Goal: Answer question/provide support: Share knowledge or assist other users

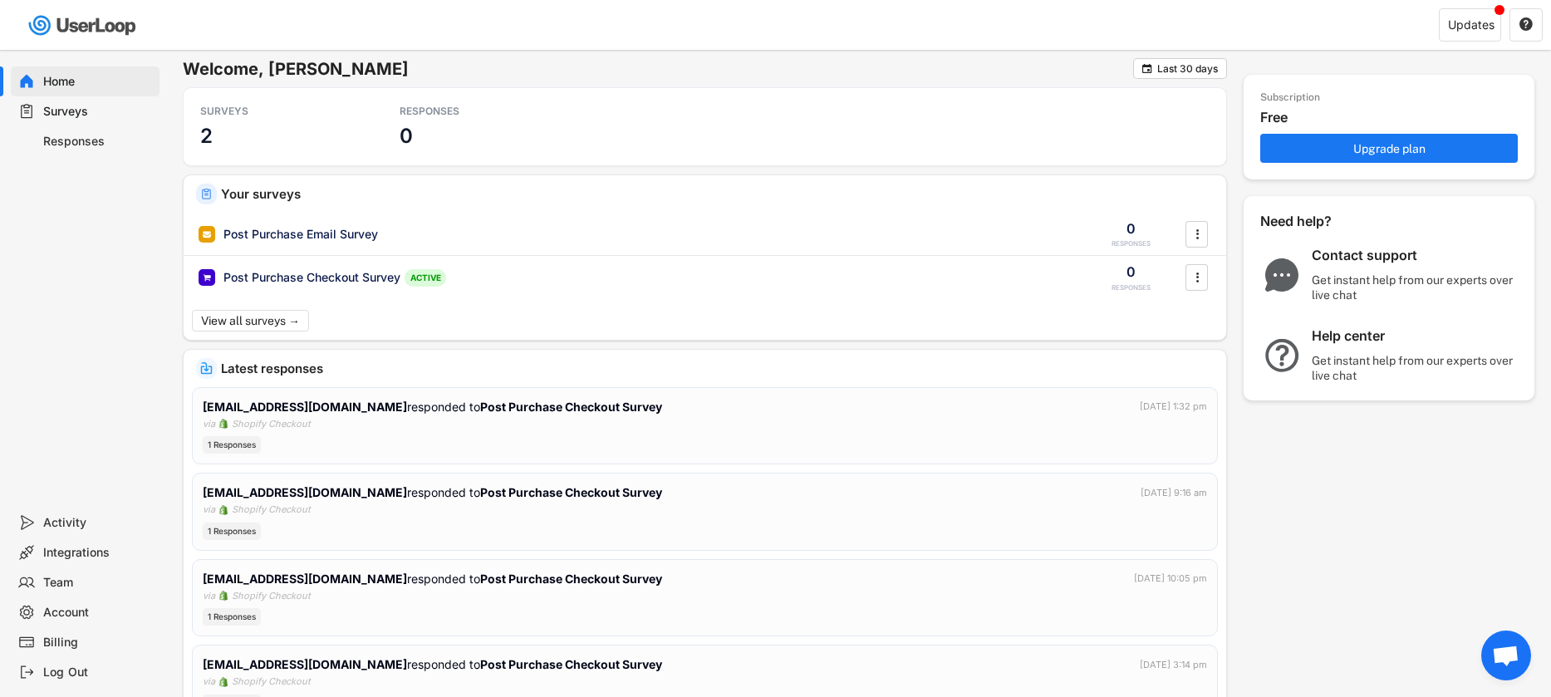
click at [66, 134] on div "Responses" at bounding box center [98, 142] width 110 height 16
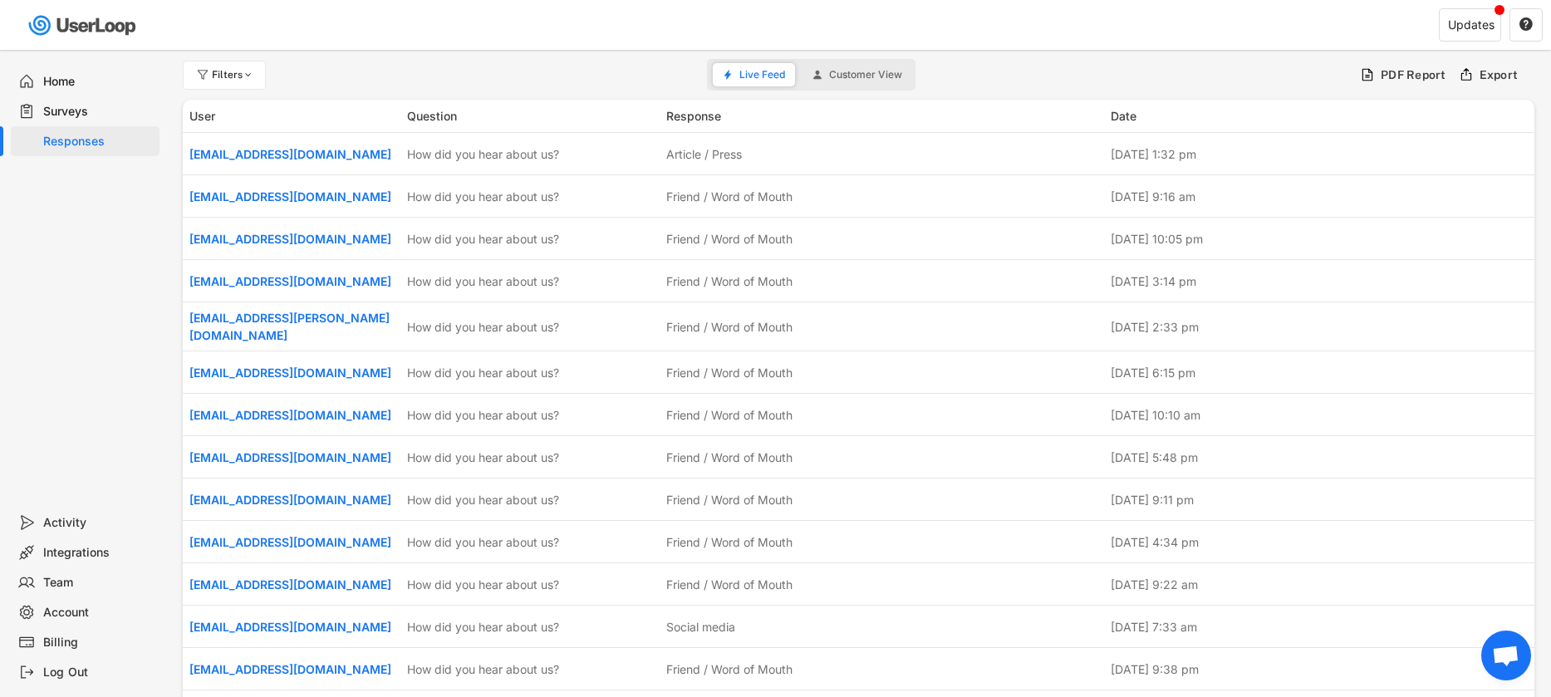
click at [62, 519] on div "Activity" at bounding box center [98, 523] width 110 height 16
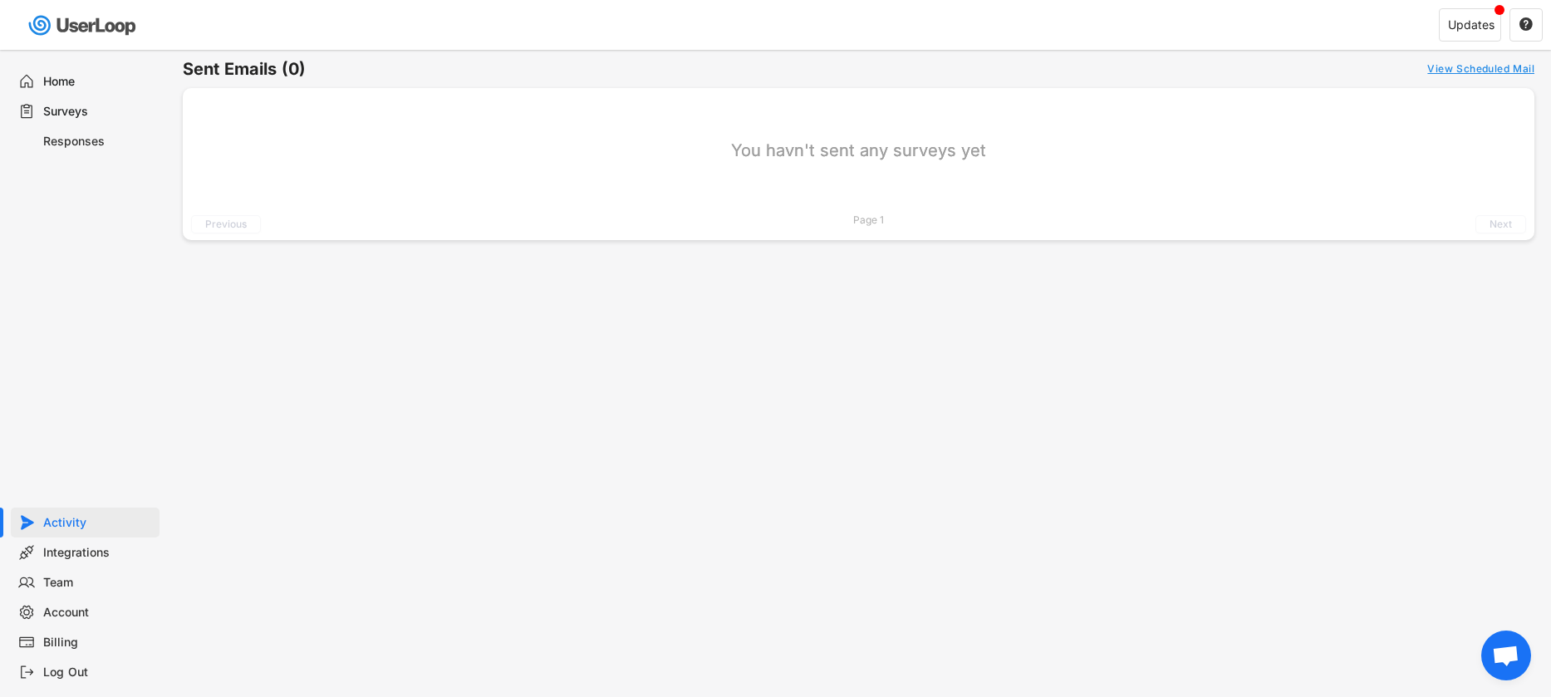
click at [71, 143] on div "Responses" at bounding box center [98, 142] width 110 height 16
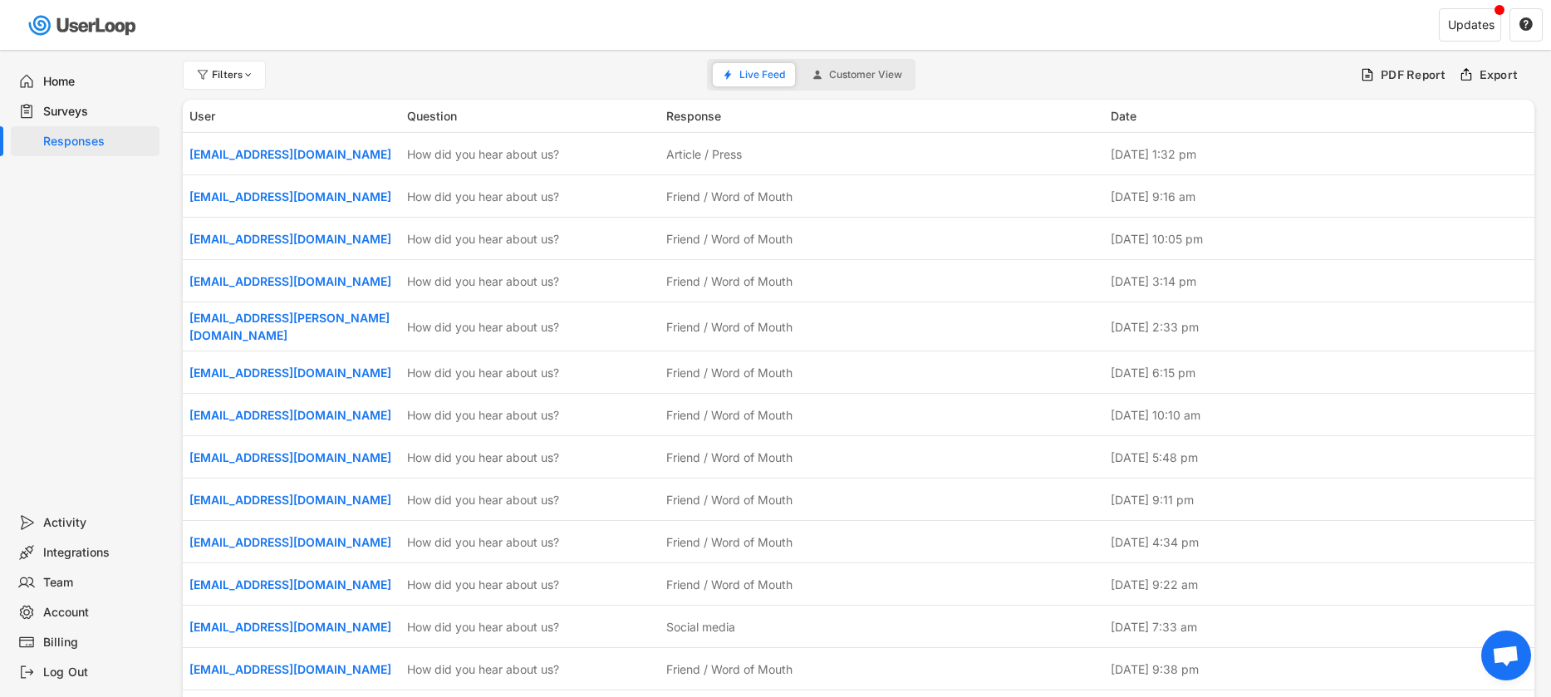
drag, startPoint x: 67, startPoint y: 640, endPoint x: 117, endPoint y: 492, distance: 156.1
click at [67, 640] on div "Billing" at bounding box center [98, 643] width 110 height 16
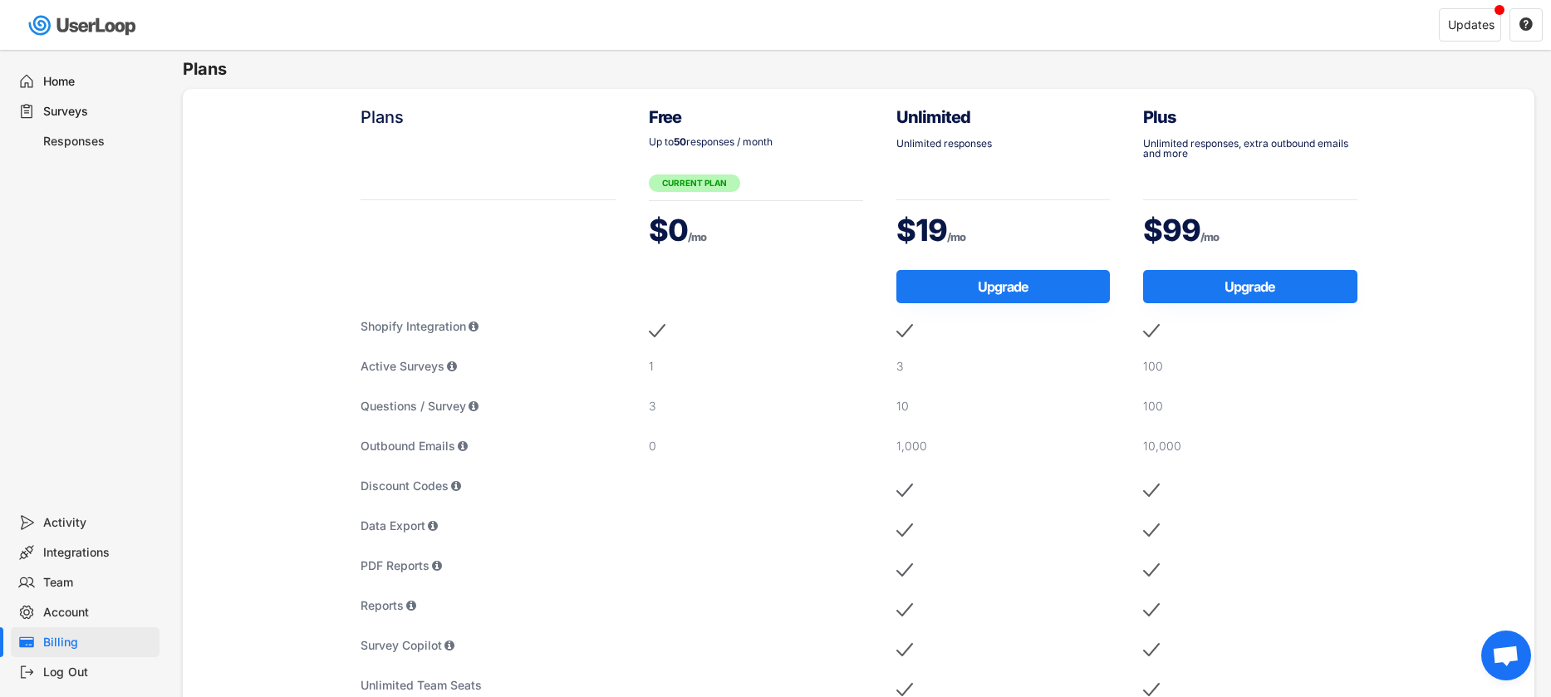
click at [76, 104] on div "Surveys" at bounding box center [98, 112] width 110 height 16
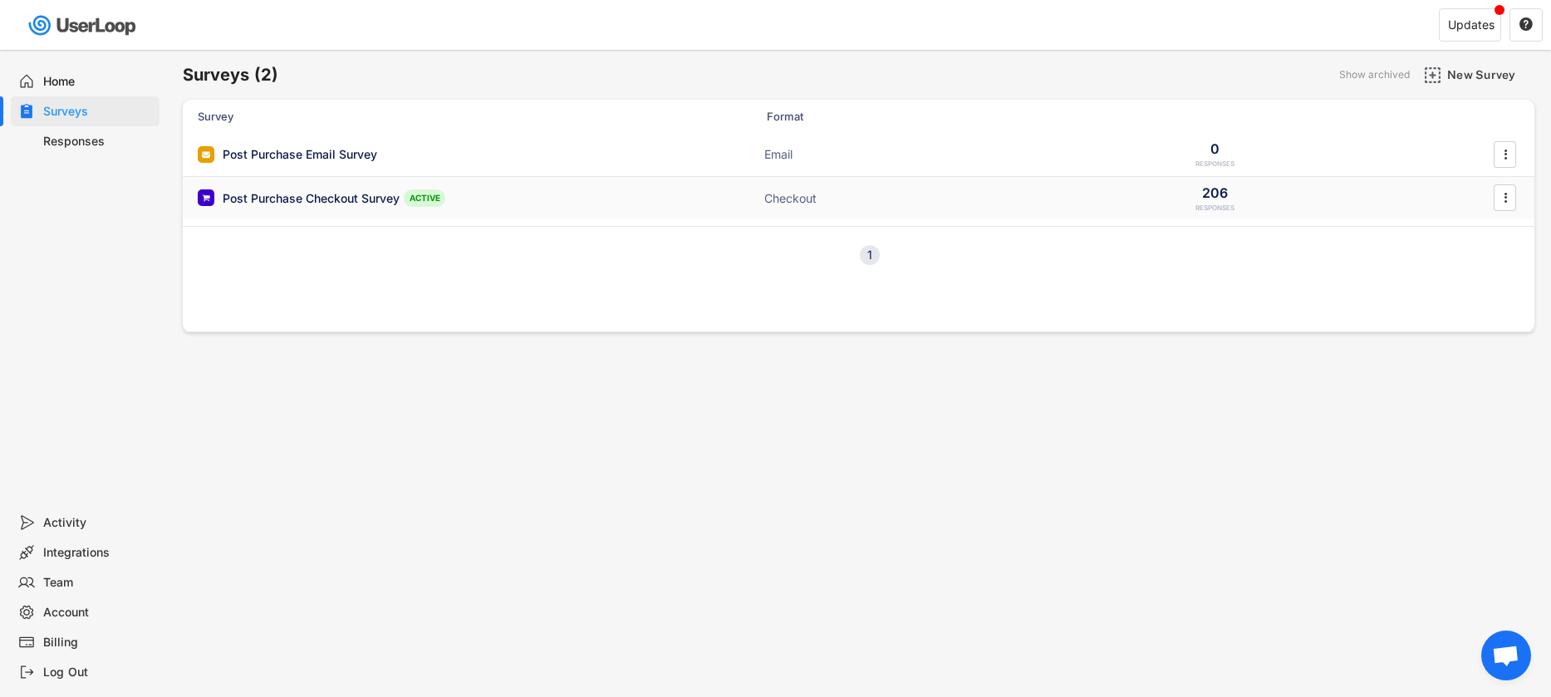
click at [326, 196] on div "Post Purchase Checkout Survey" at bounding box center [311, 198] width 177 height 17
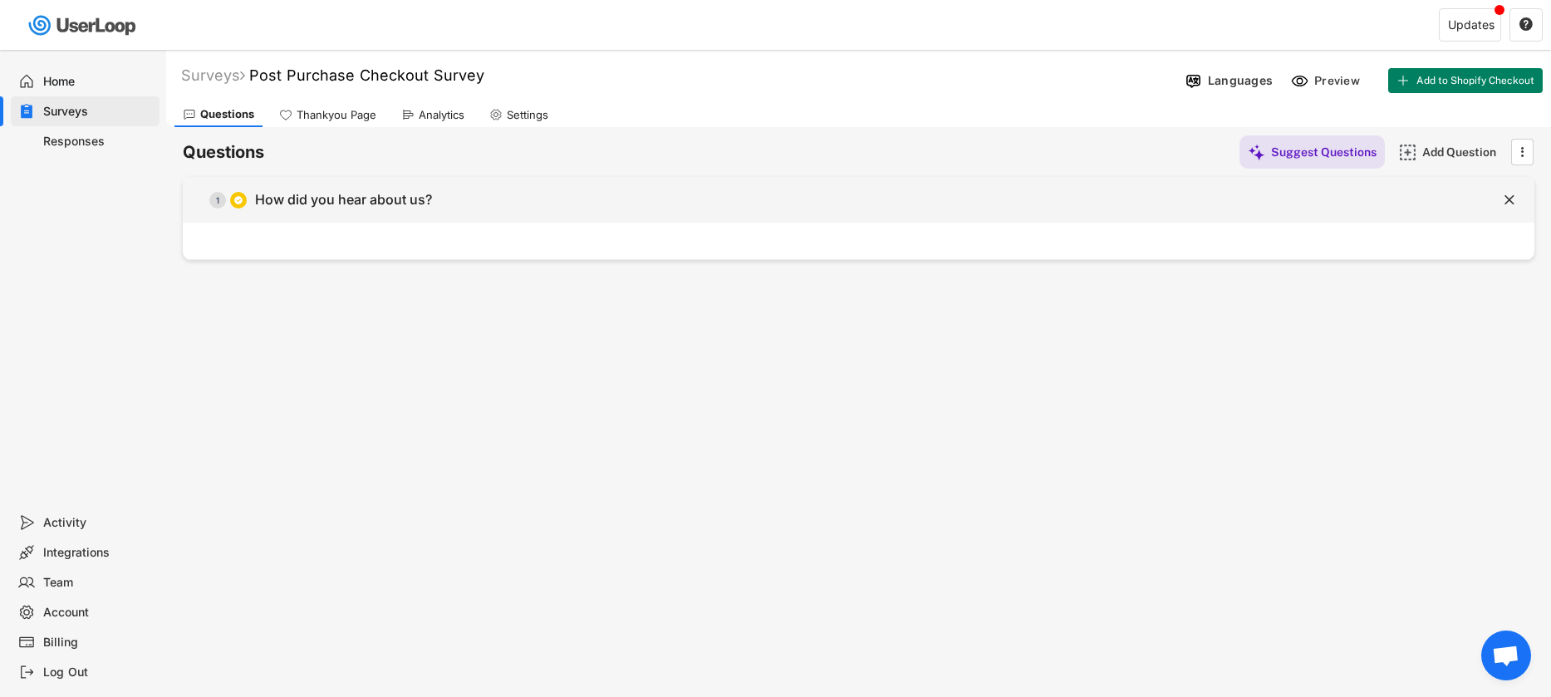
click at [307, 202] on div "How did you hear about us?" at bounding box center [343, 199] width 177 height 17
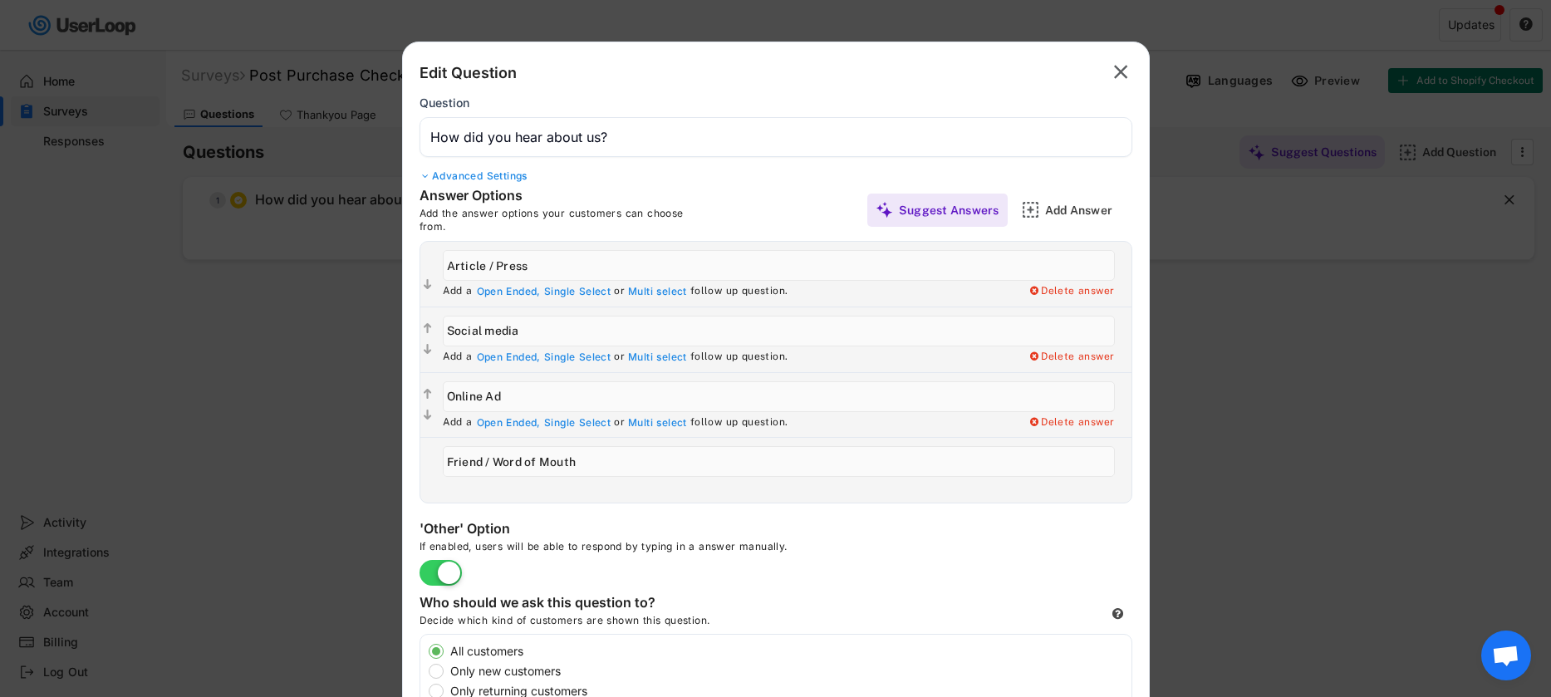
click at [1119, 70] on text "" at bounding box center [1121, 72] width 14 height 24
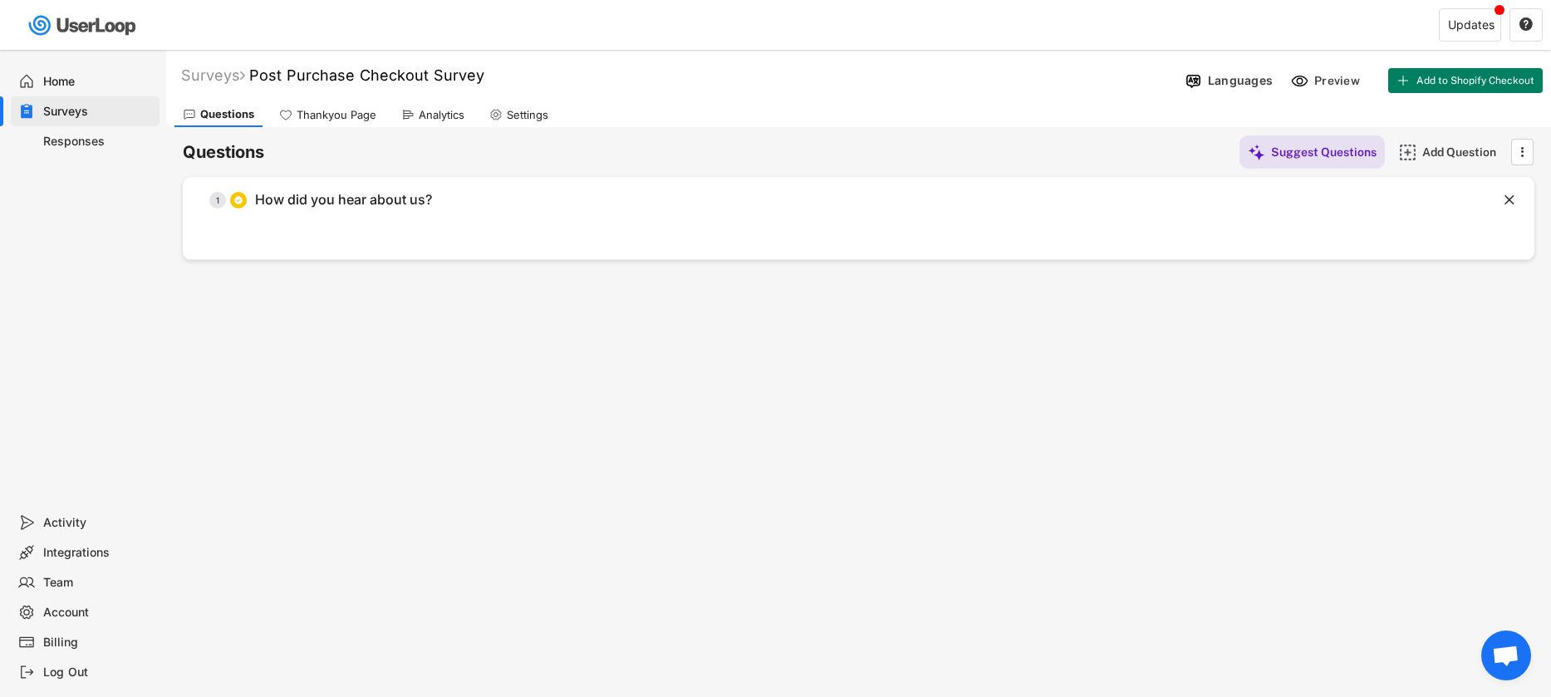
drag, startPoint x: 60, startPoint y: 78, endPoint x: 125, endPoint y: 80, distance: 64.8
click at [60, 78] on div "Home" at bounding box center [98, 82] width 110 height 16
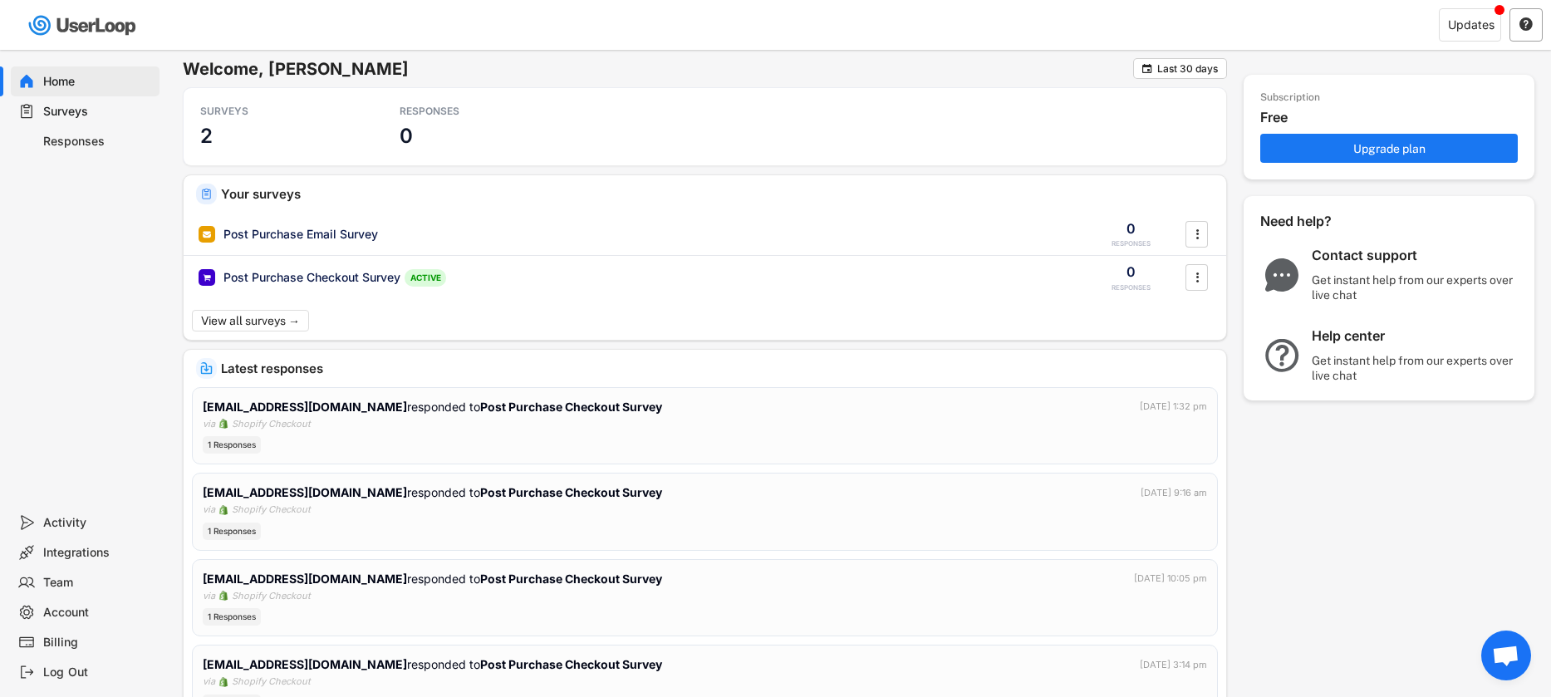
click at [1533, 20] on icon "" at bounding box center [1526, 24] width 15 height 15
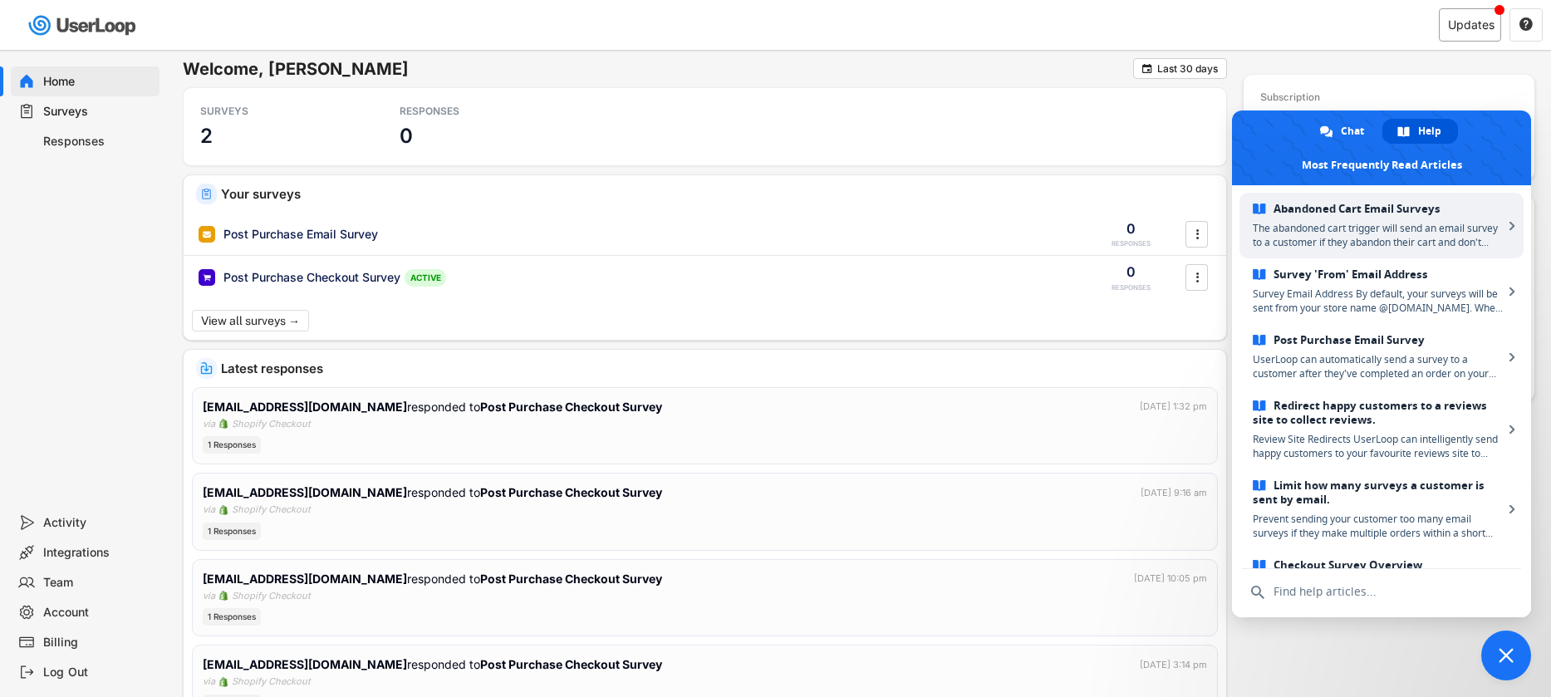
click at [1475, 23] on div "Updates" at bounding box center [1471, 25] width 47 height 12
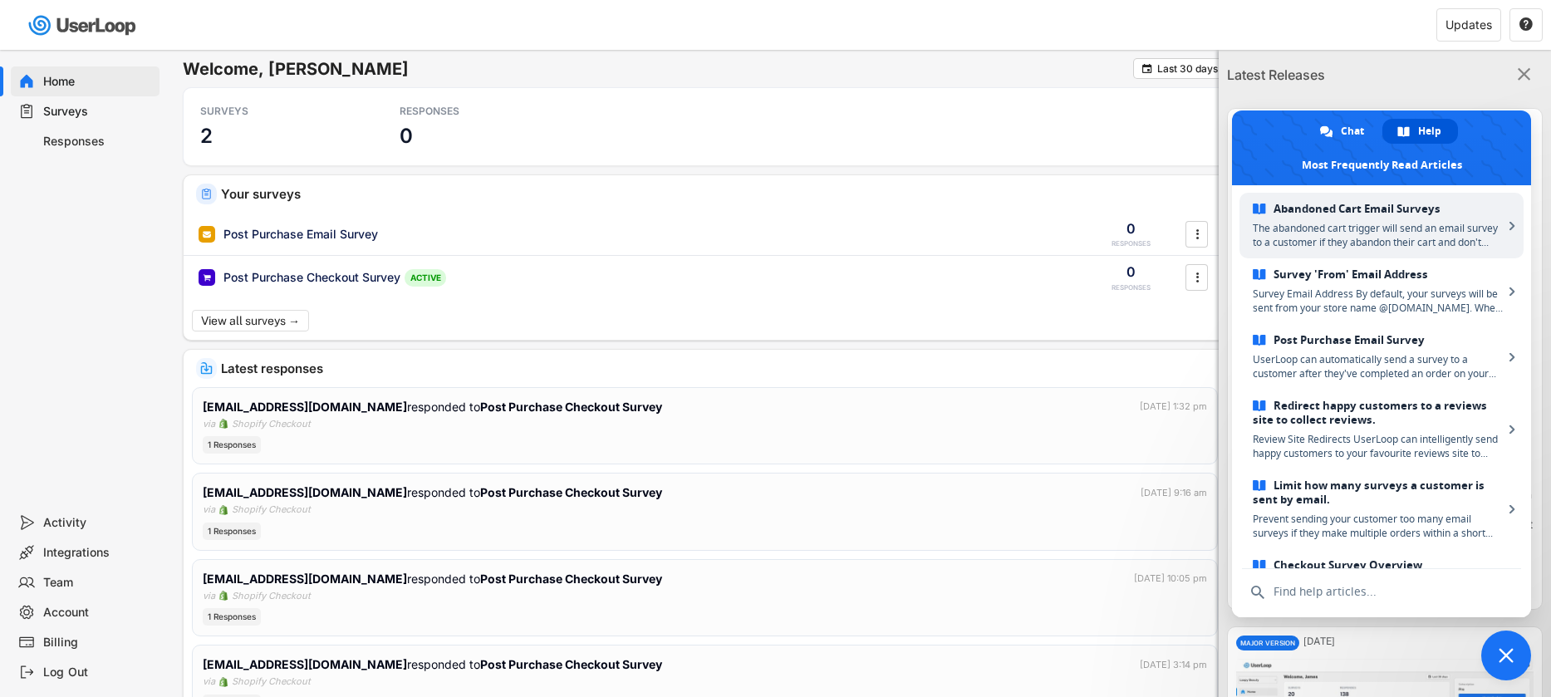
click at [1518, 72] on text "" at bounding box center [1524, 74] width 13 height 22
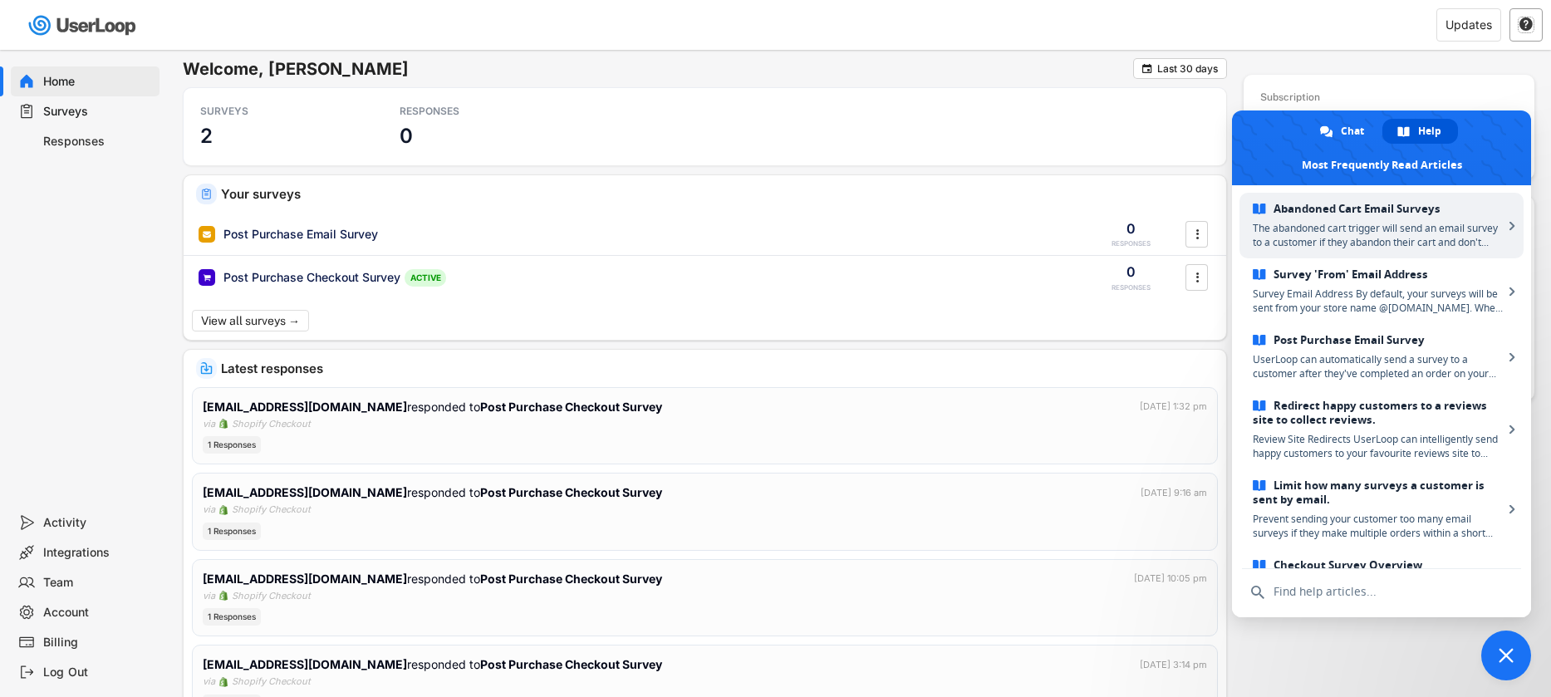
click at [1531, 21] on text "" at bounding box center [1526, 24] width 13 height 15
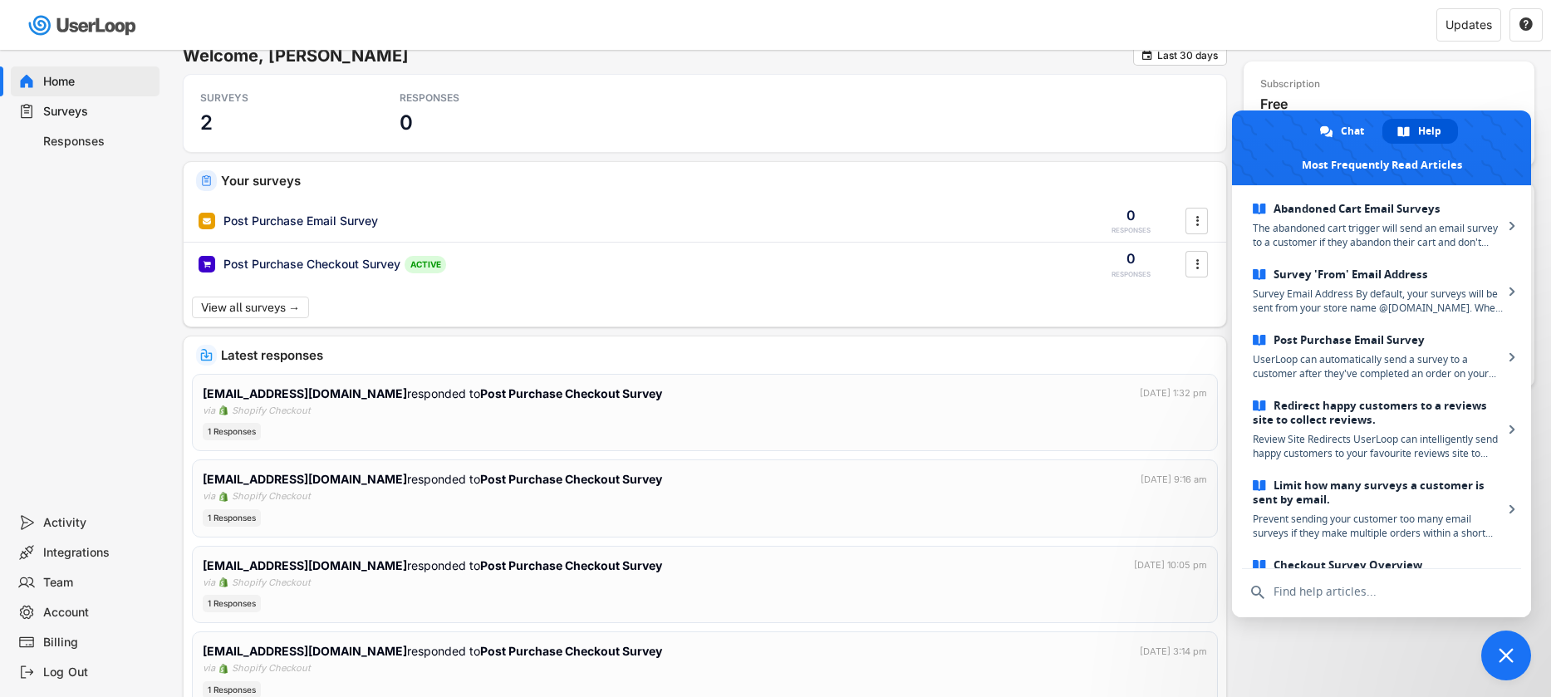
drag, startPoint x: 1504, startPoint y: 656, endPoint x: 1512, endPoint y: 622, distance: 35.7
click at [1504, 656] on span "Close chat" at bounding box center [1506, 655] width 15 height 15
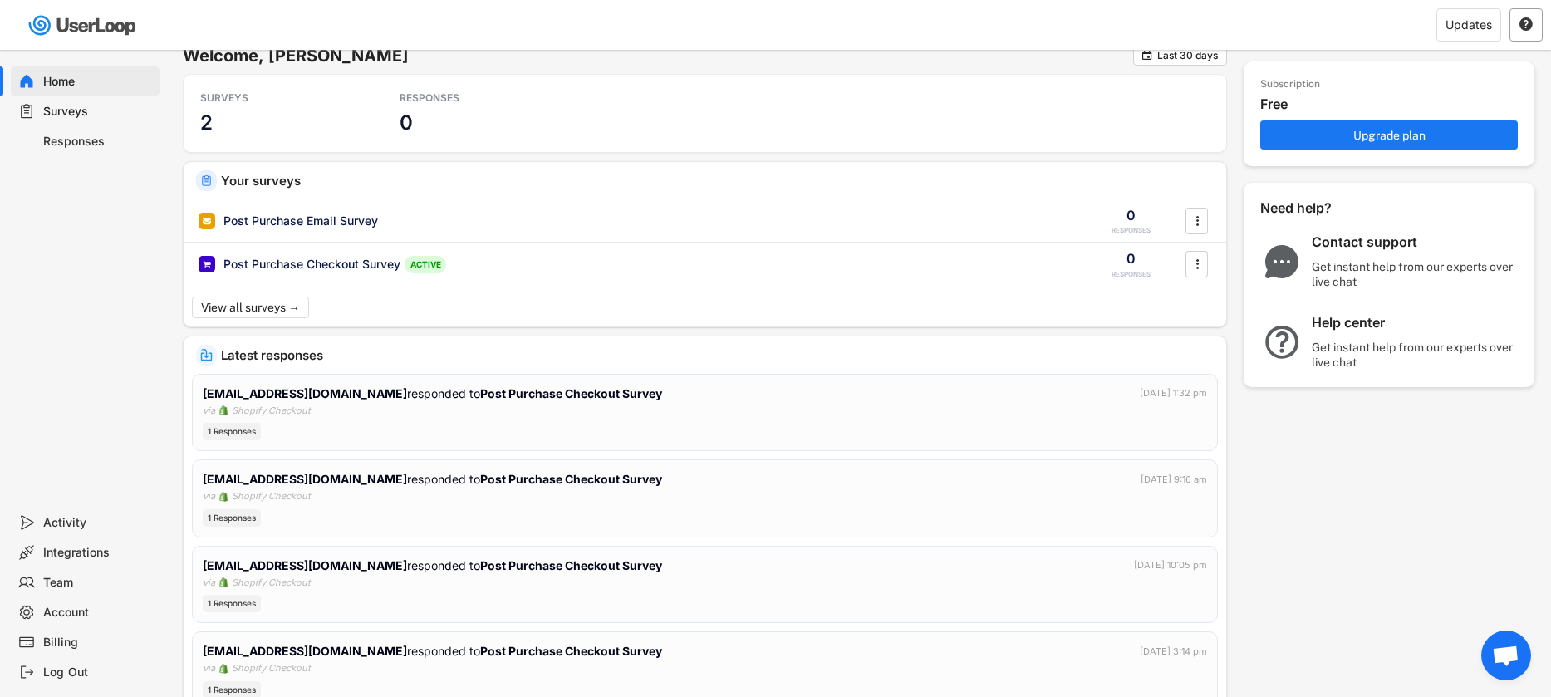
click at [1530, 28] on text "" at bounding box center [1526, 24] width 13 height 15
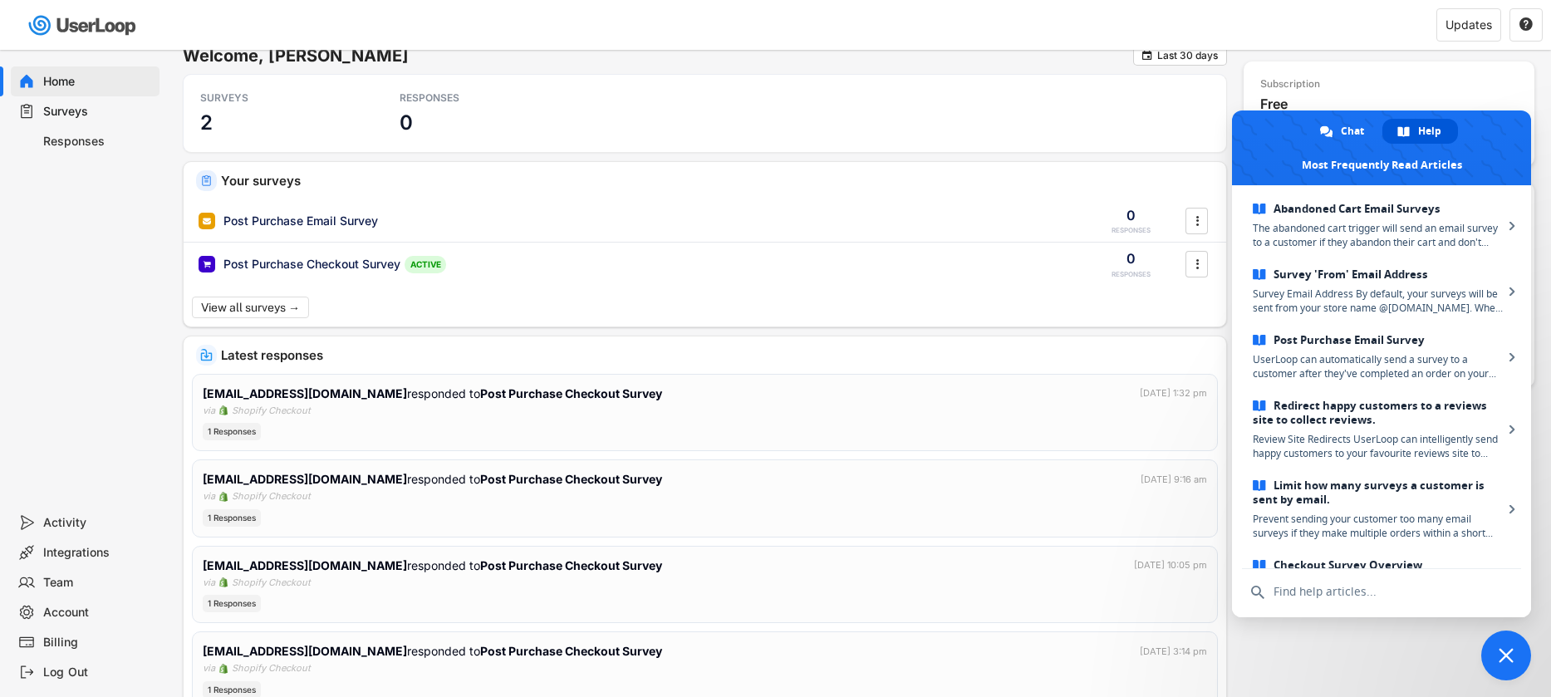
click at [1497, 80] on div "Subscription Free Upgrade plan" at bounding box center [1389, 113] width 291 height 105
drag, startPoint x: 1519, startPoint y: 647, endPoint x: 1468, endPoint y: 617, distance: 59.6
click at [1519, 647] on span "Close chat" at bounding box center [1507, 656] width 50 height 50
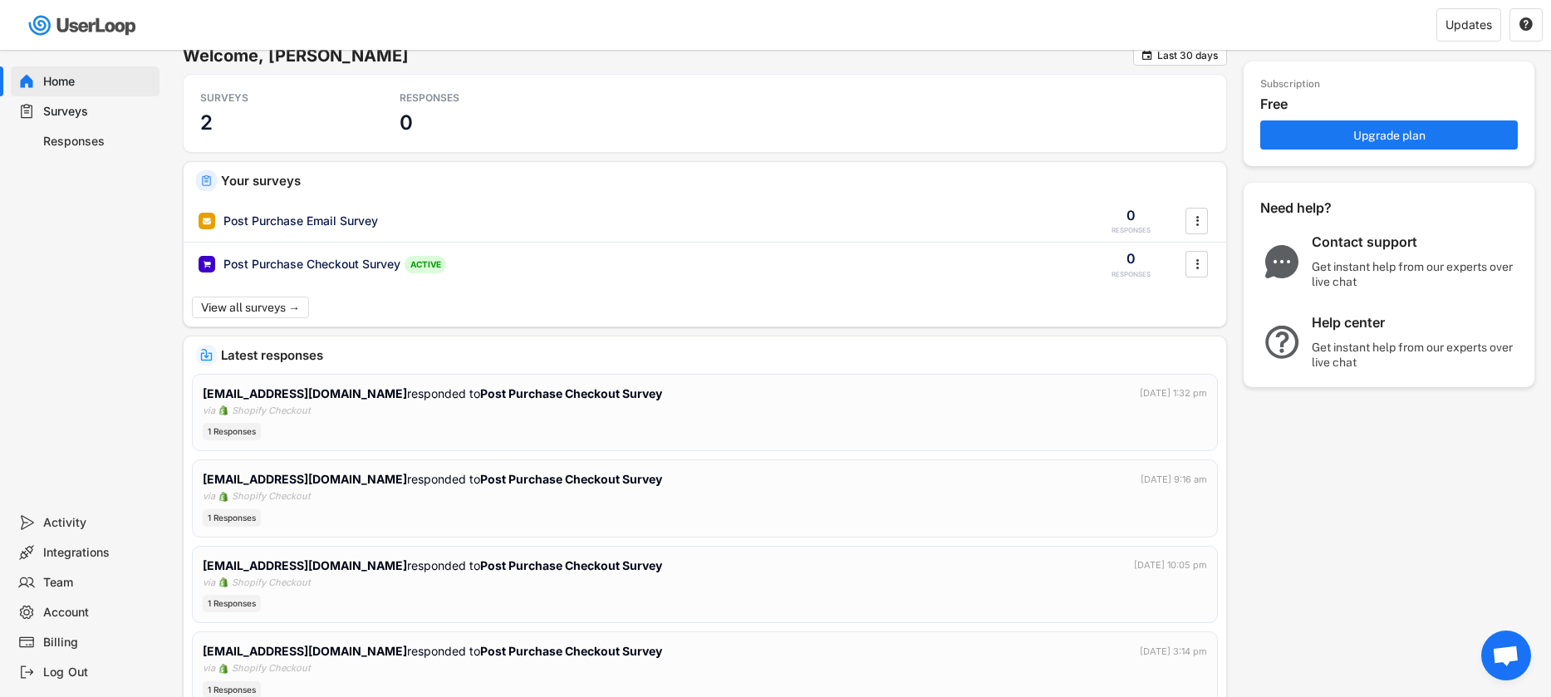
click at [1366, 238] on div "Contact support" at bounding box center [1416, 242] width 208 height 17
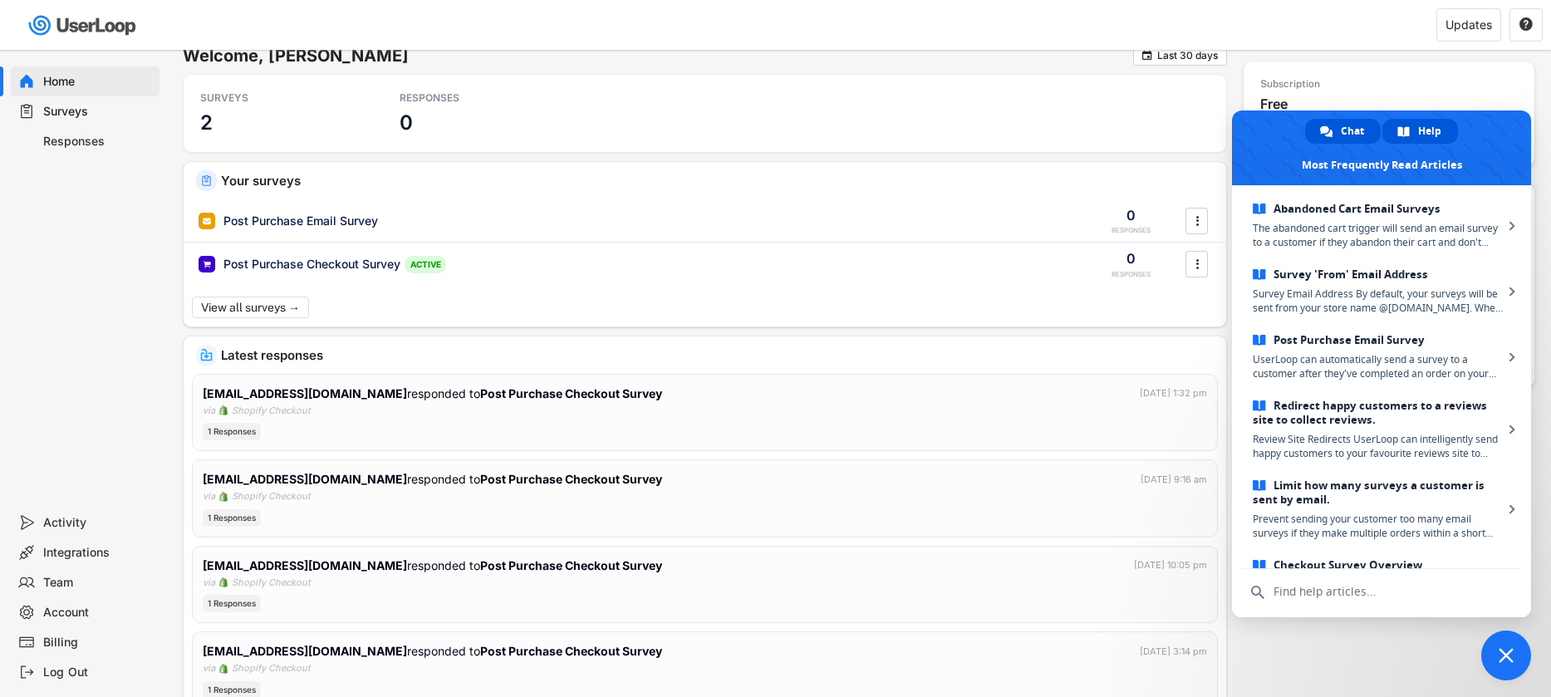
click at [1343, 126] on span "Chat" at bounding box center [1352, 131] width 23 height 25
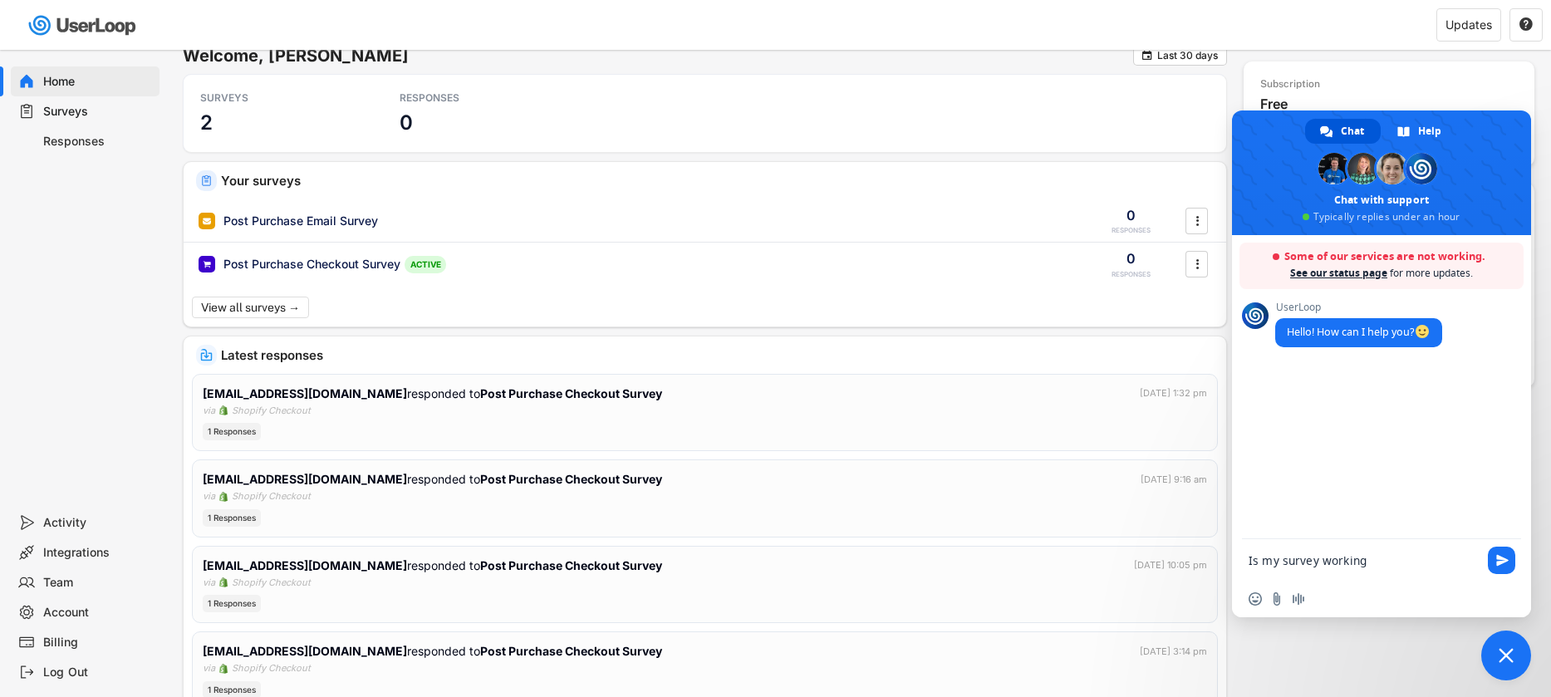
type textarea "Is my survey working?"
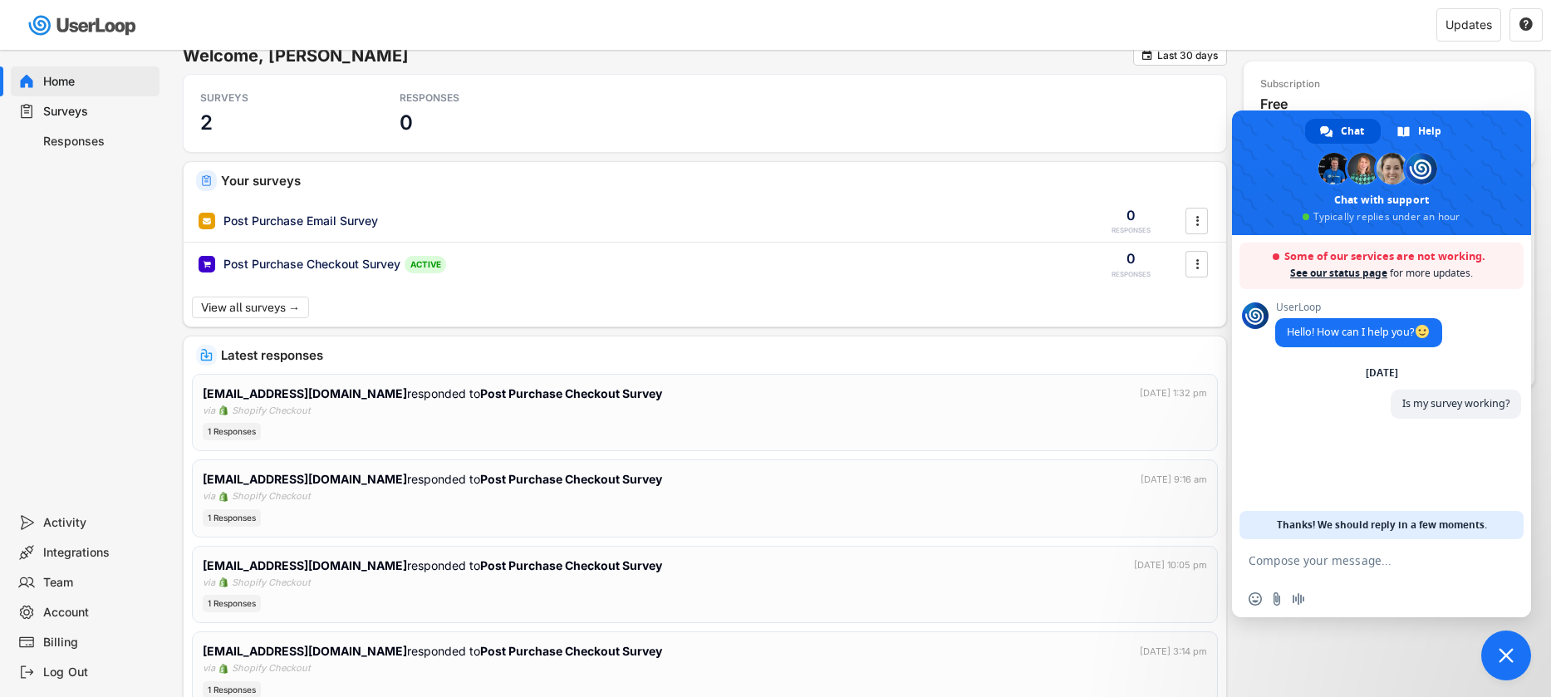
click at [1332, 271] on link "See our status page" at bounding box center [1339, 273] width 97 height 14
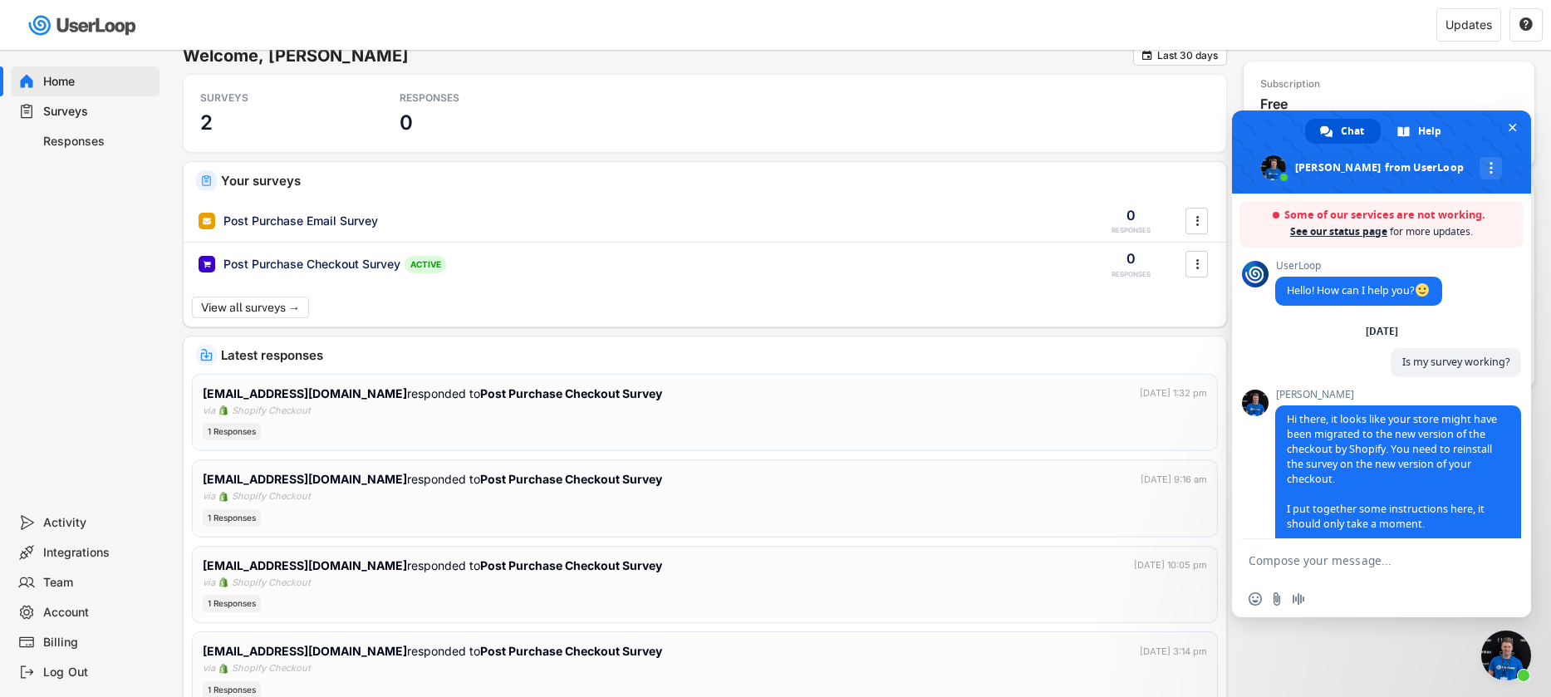
scroll to position [120, 0]
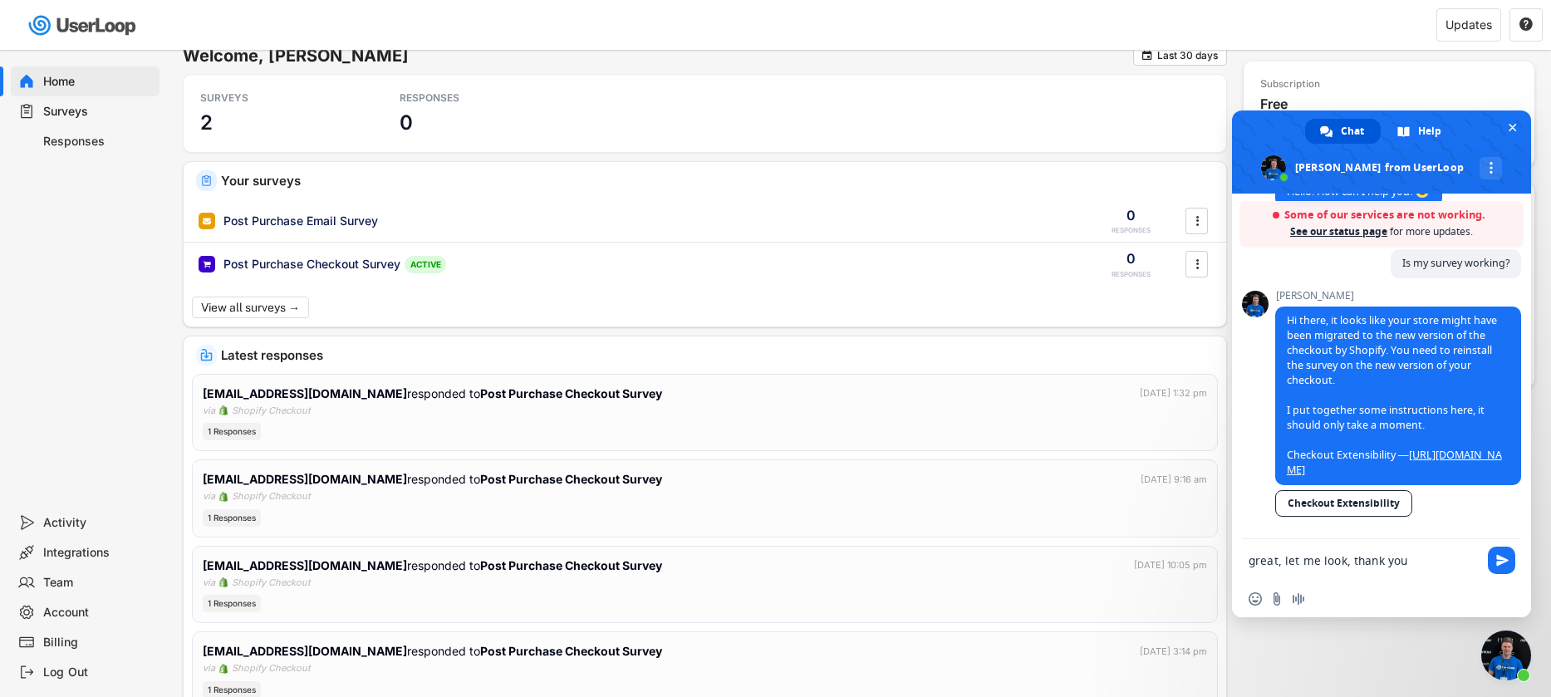
type textarea "great, let me look, thank you!"
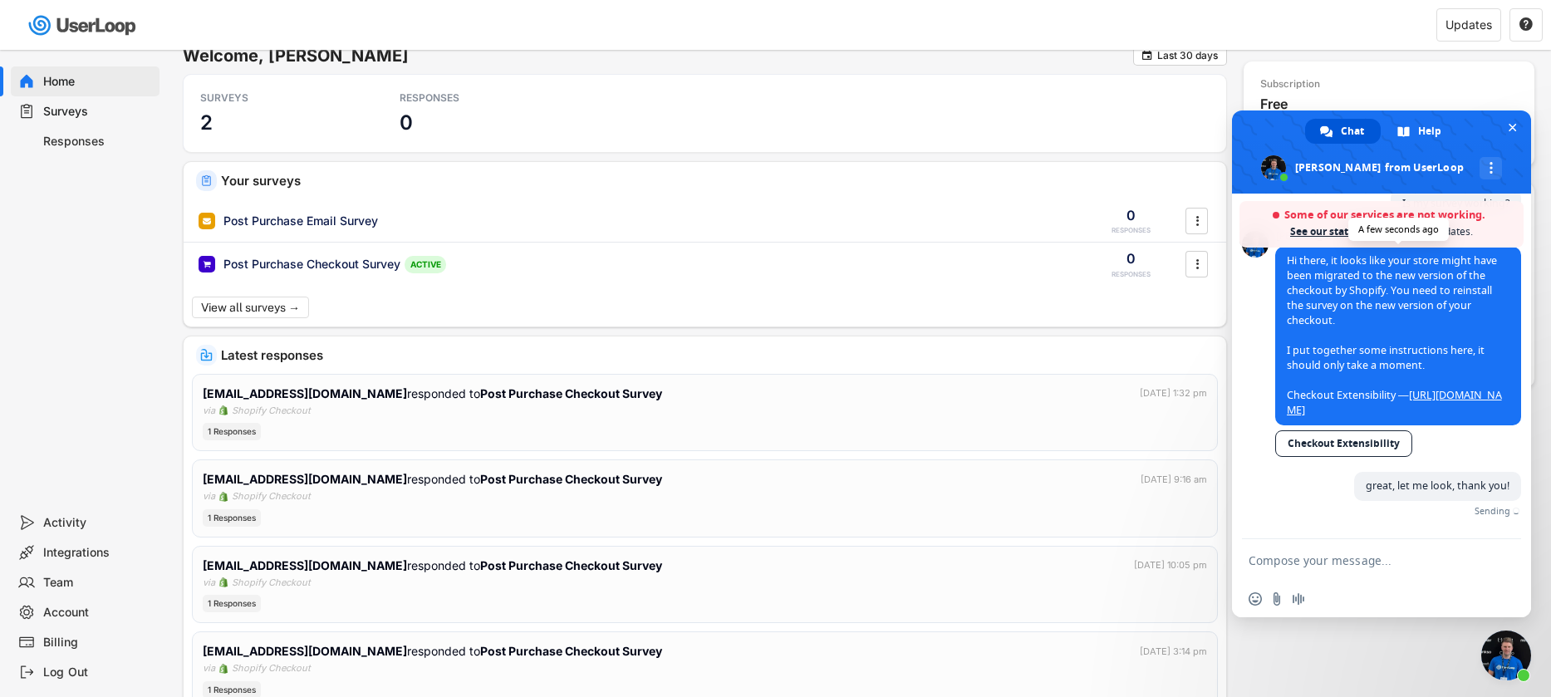
scroll to position [81, 0]
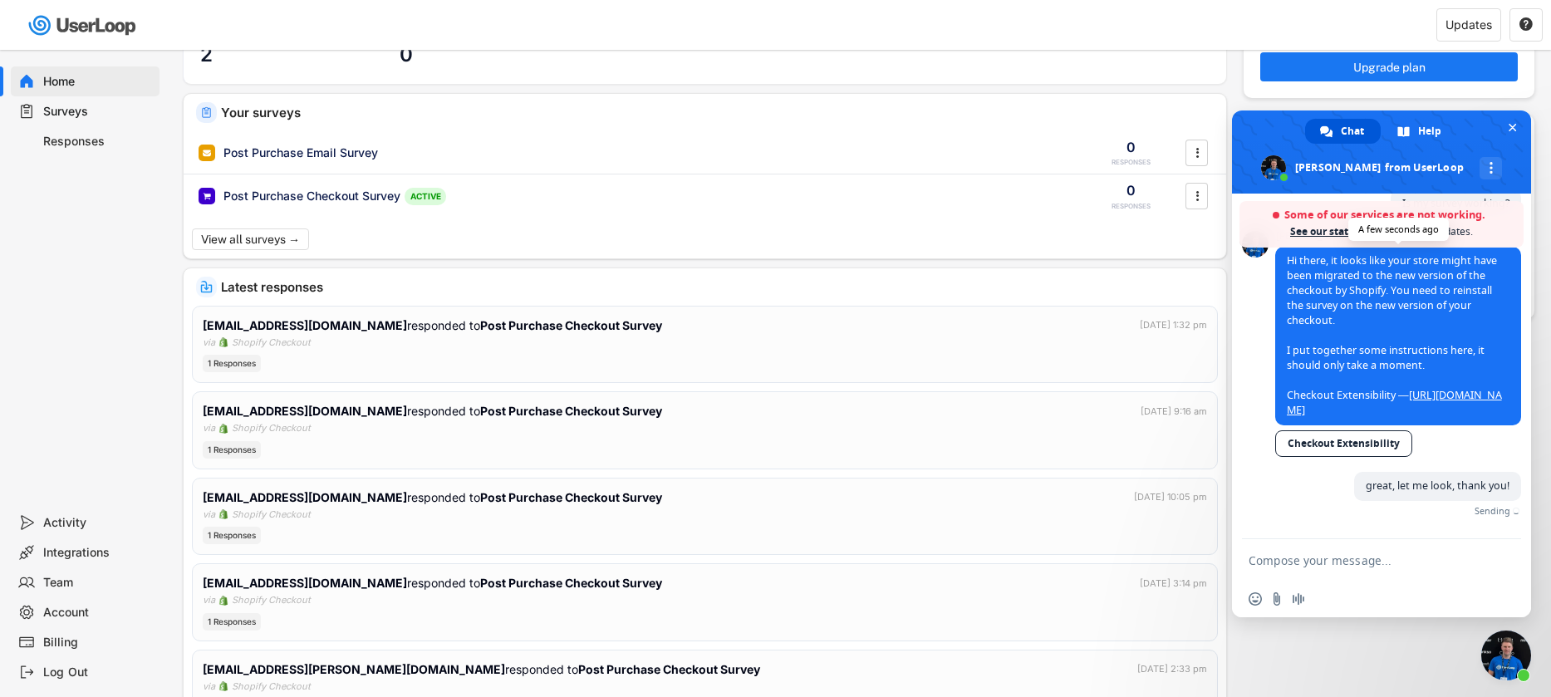
click at [1376, 393] on link "[URL][DOMAIN_NAME]" at bounding box center [1394, 402] width 215 height 29
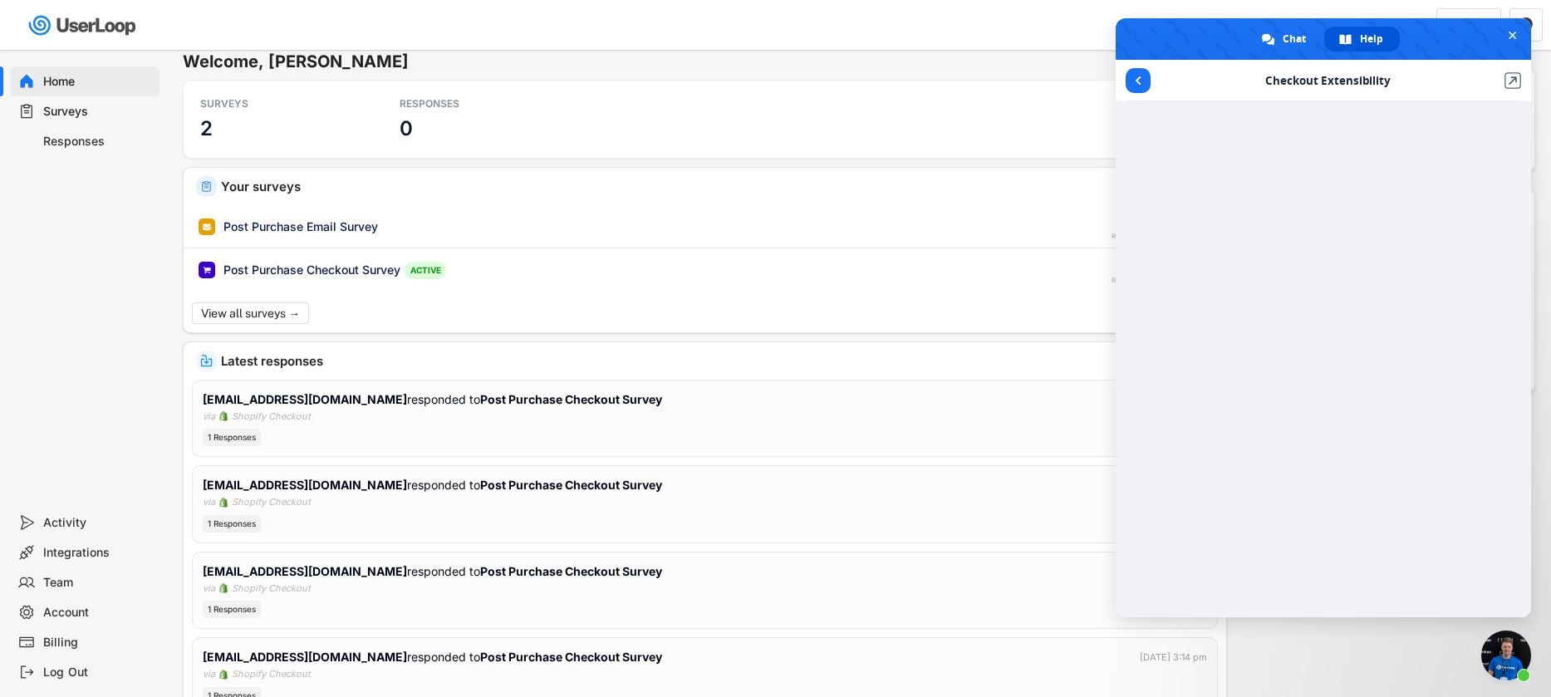
scroll to position [0, 0]
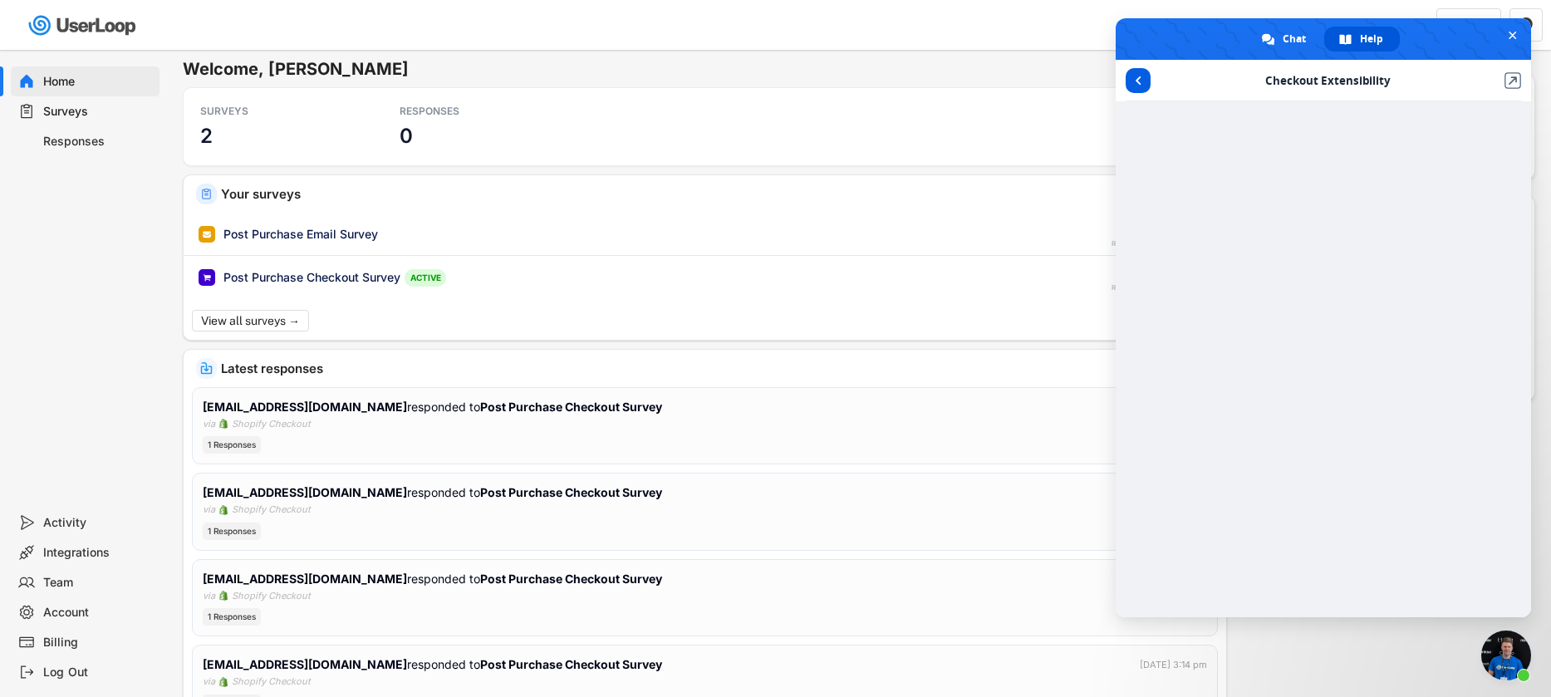
click at [1144, 85] on span "Return to articles" at bounding box center [1138, 80] width 25 height 25
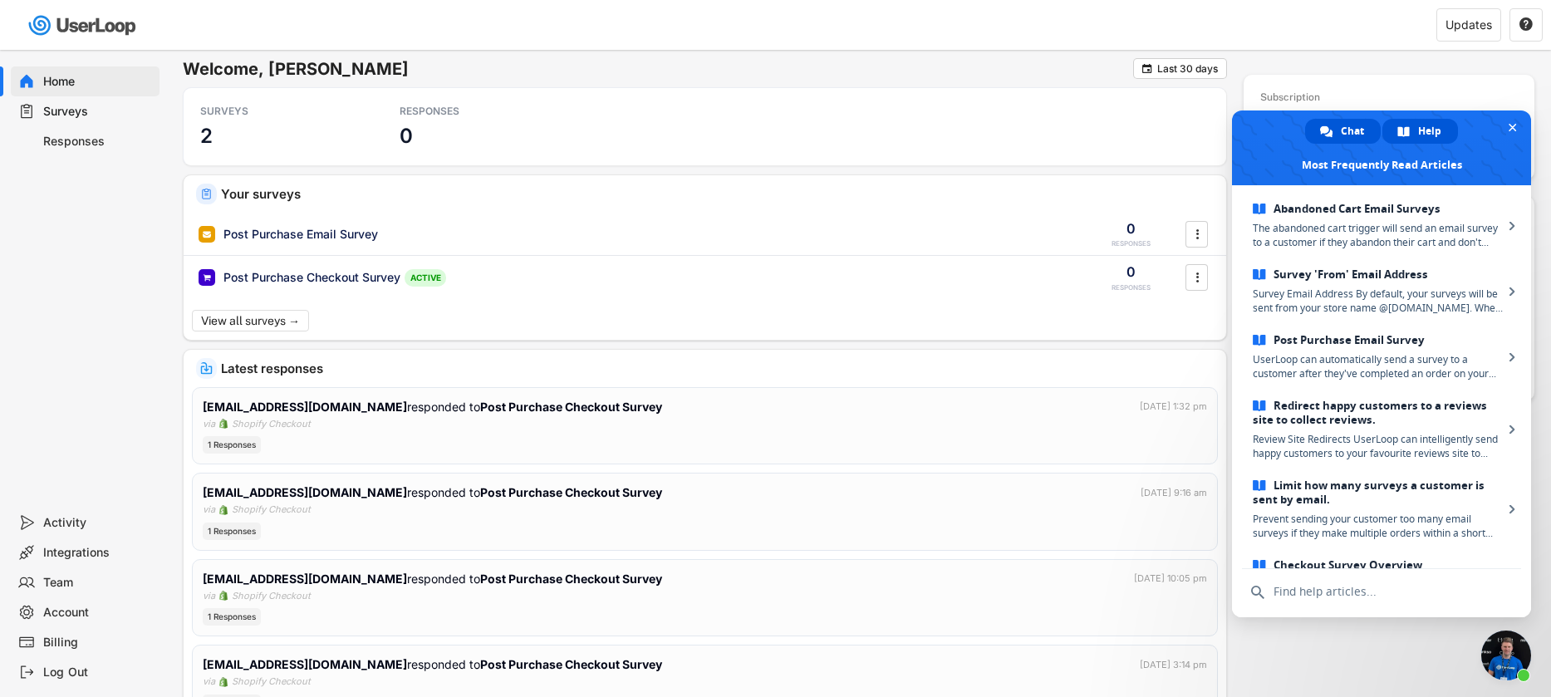
click at [1350, 121] on span "Chat" at bounding box center [1352, 131] width 23 height 25
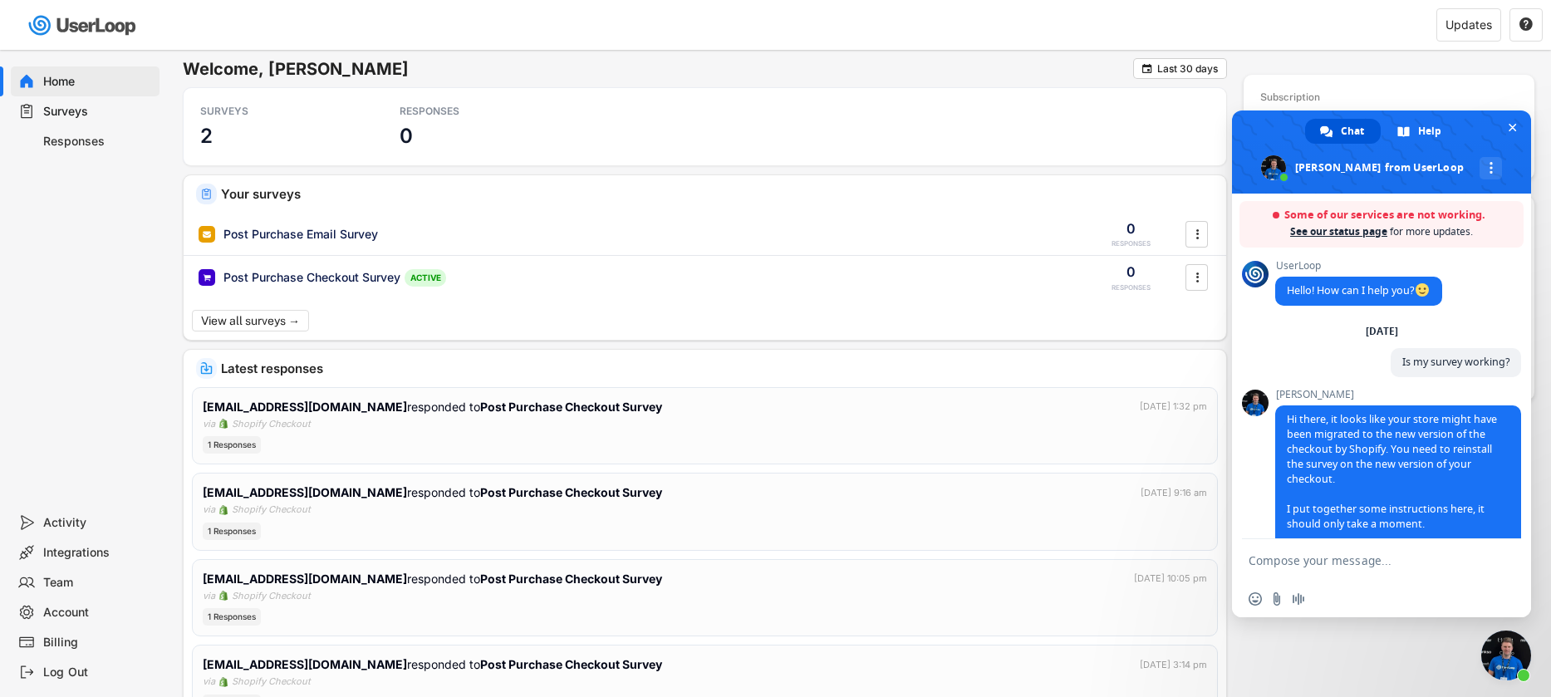
scroll to position [234, 0]
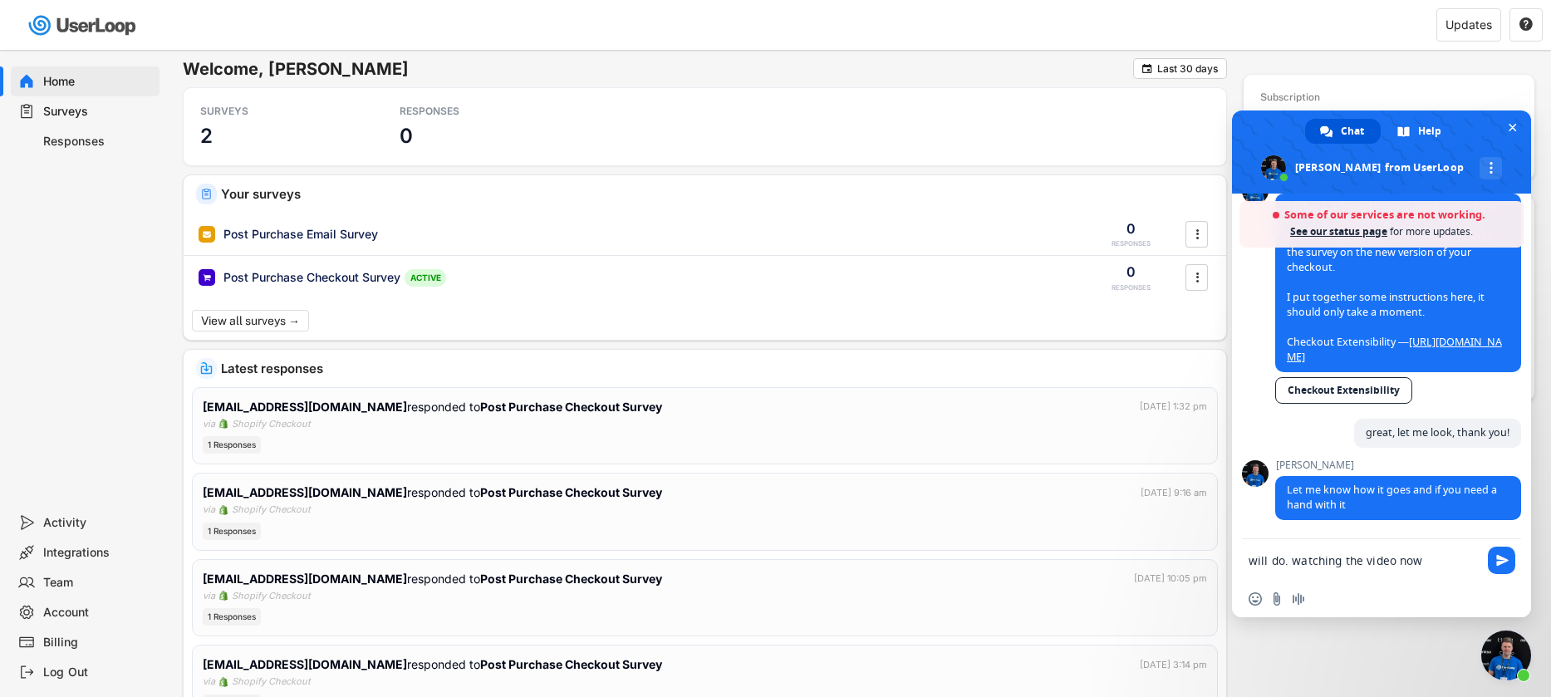
type textarea "will do. watching the video now."
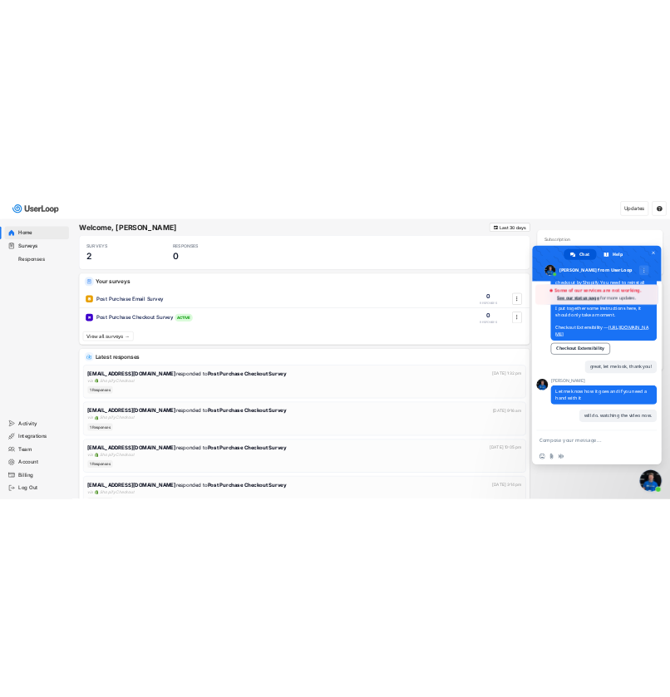
scroll to position [2, 0]
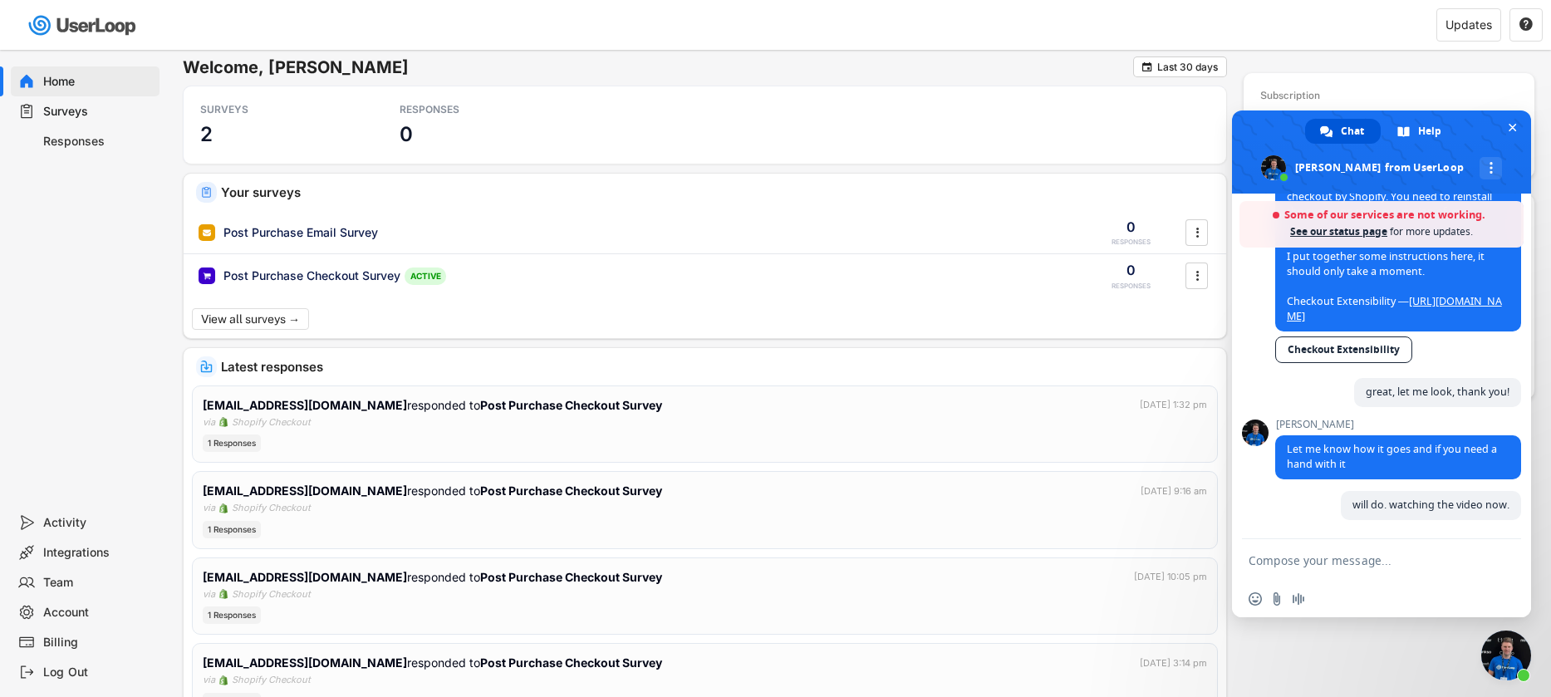
click at [1407, 301] on link "[URL][DOMAIN_NAME]" at bounding box center [1394, 308] width 215 height 29
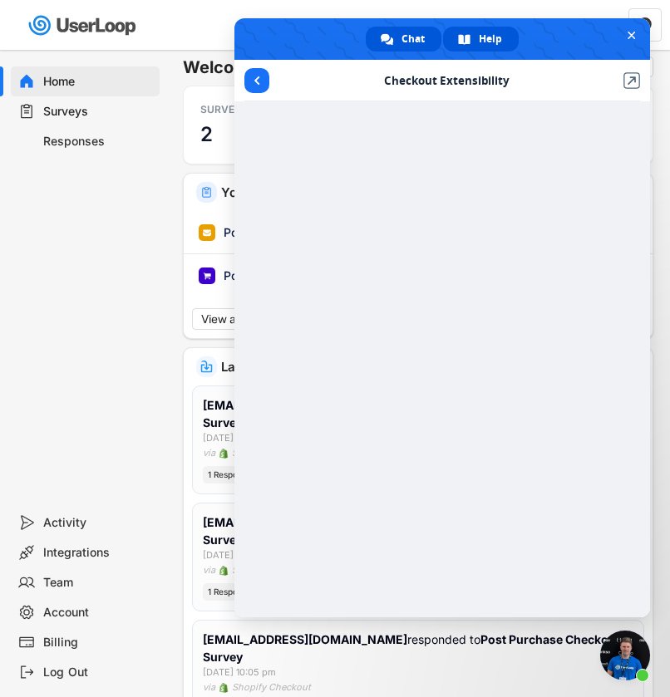
click at [400, 42] on div "Chat" at bounding box center [404, 39] width 76 height 25
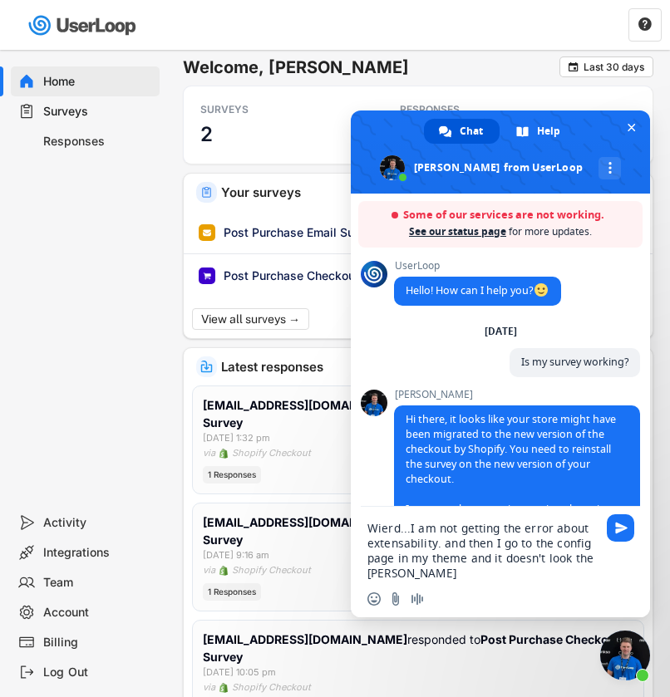
type textarea "Wierd...I am not getting the error about extensability. and then I go to the co…"
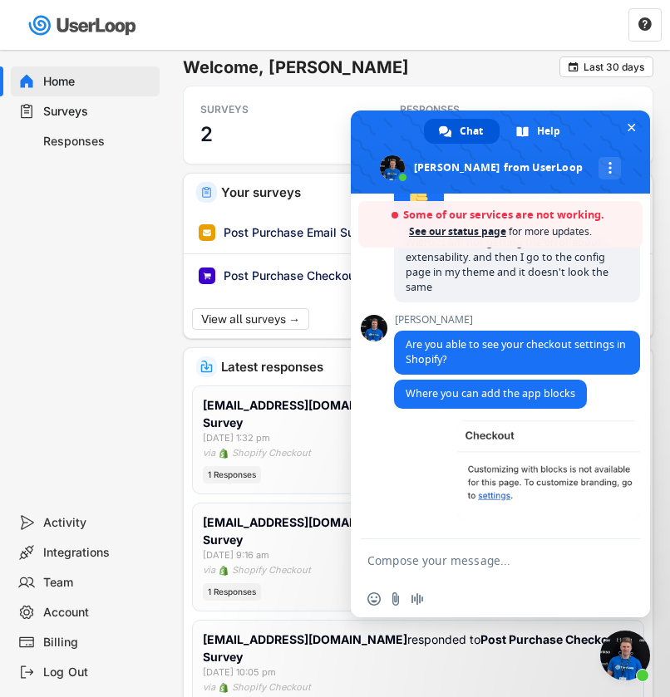
scroll to position [651, 0]
type textarea "I can only customize branding"
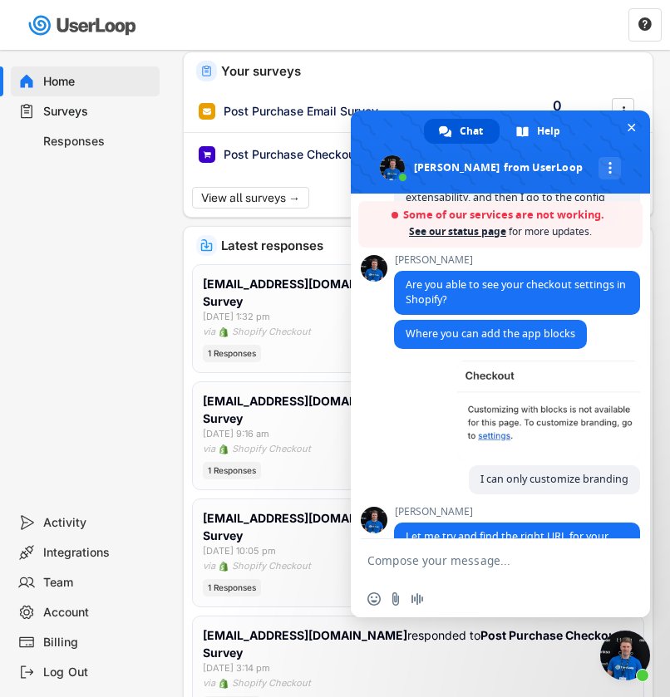
scroll to position [759, 0]
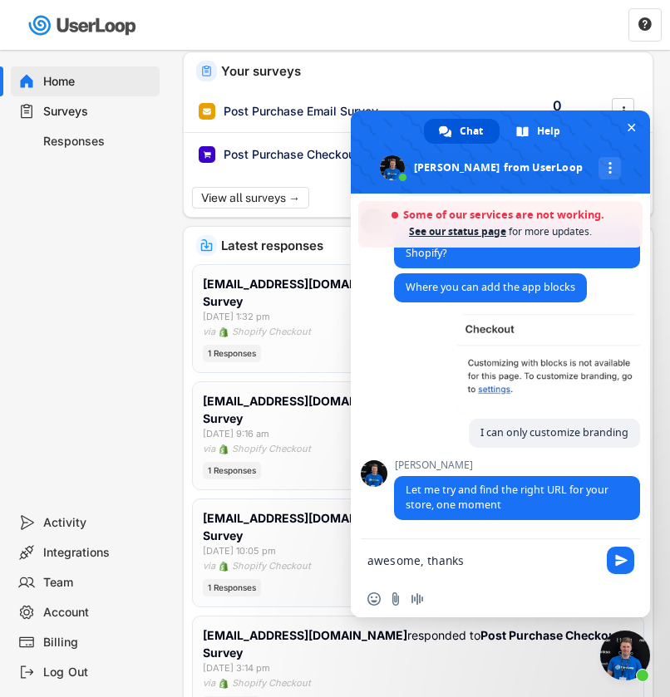
type textarea "awesome, thanks!"
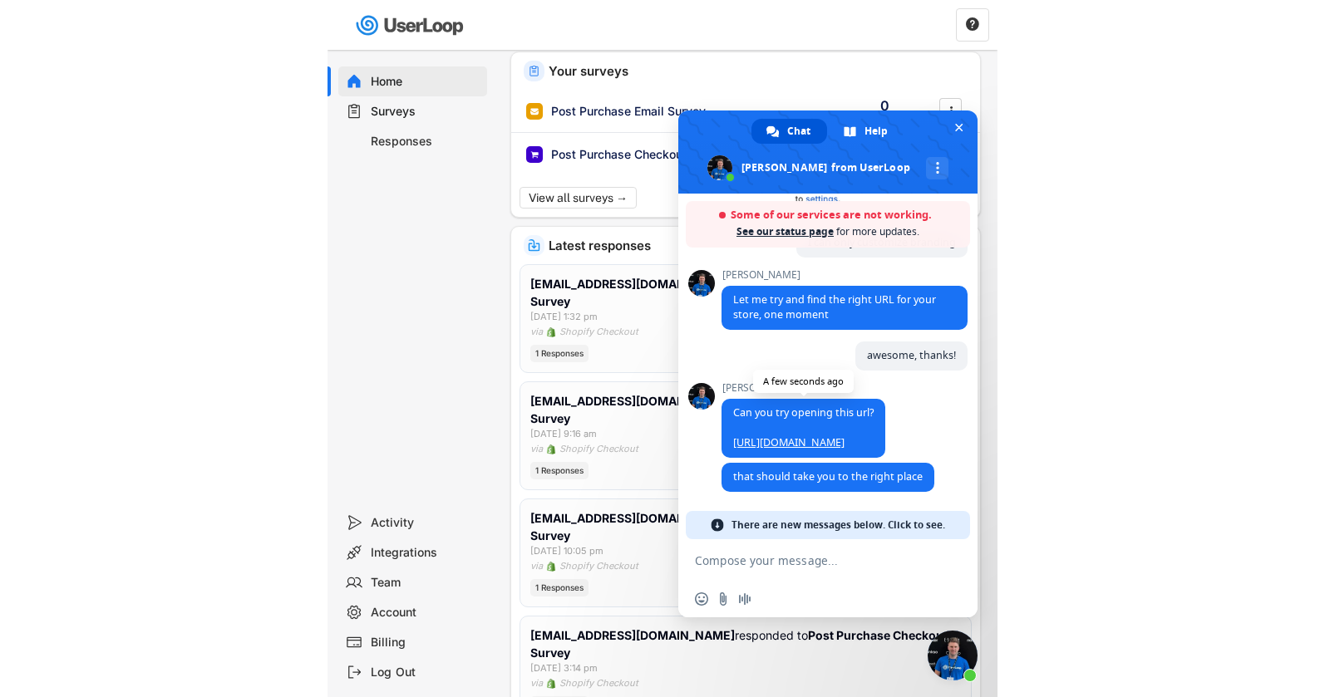
scroll to position [953, 0]
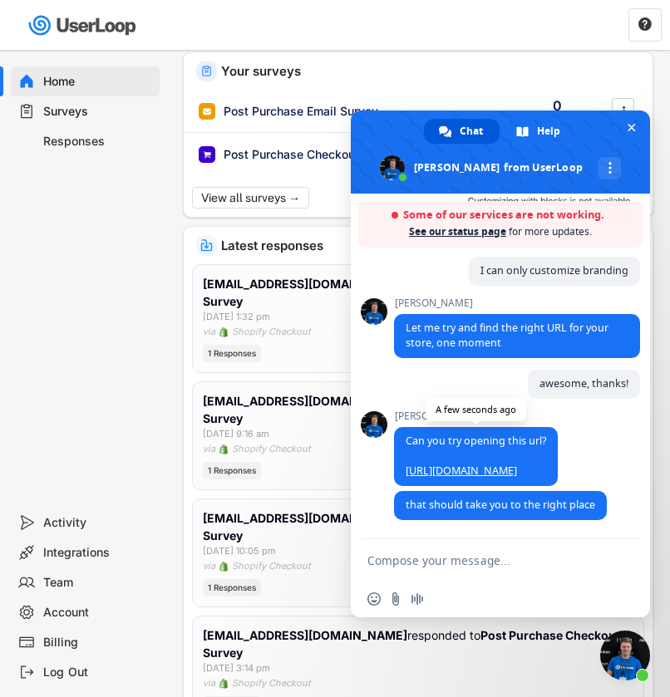
click at [465, 464] on link "[URL][DOMAIN_NAME]" at bounding box center [461, 471] width 111 height 14
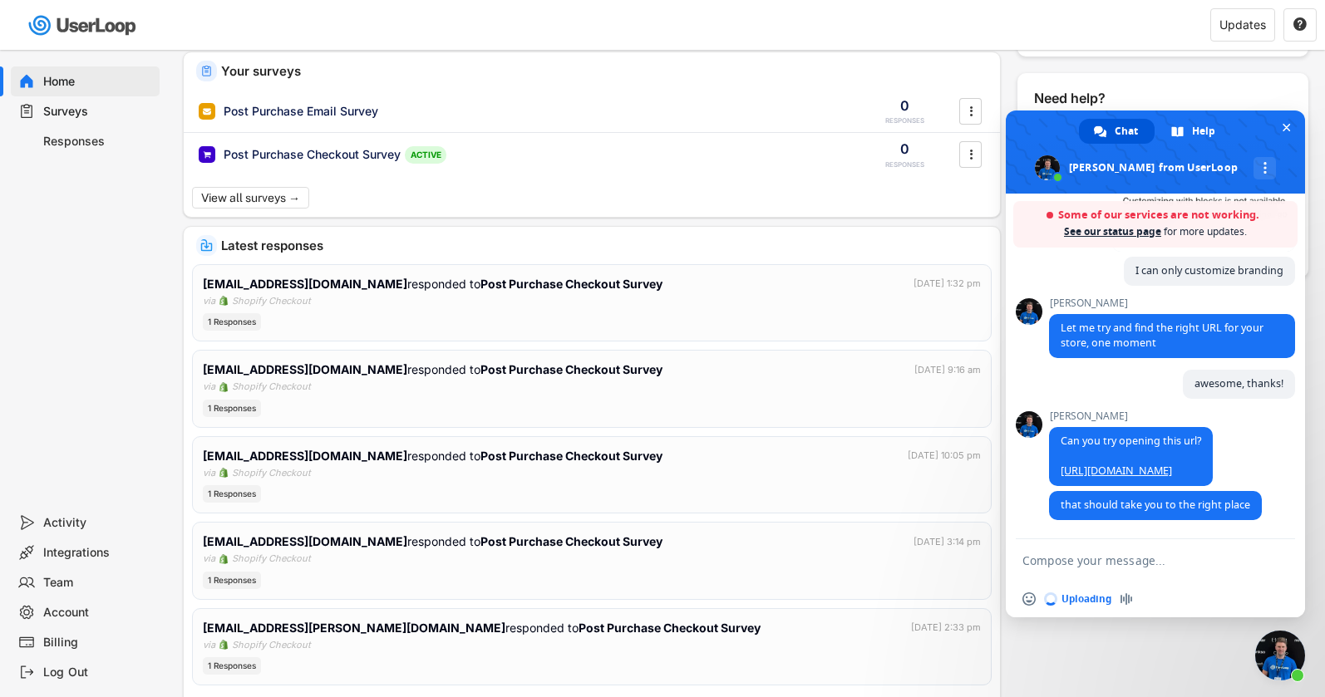
click at [1089, 566] on textarea "Compose your message..." at bounding box center [1136, 560] width 229 height 15
type textarea "this is wh"
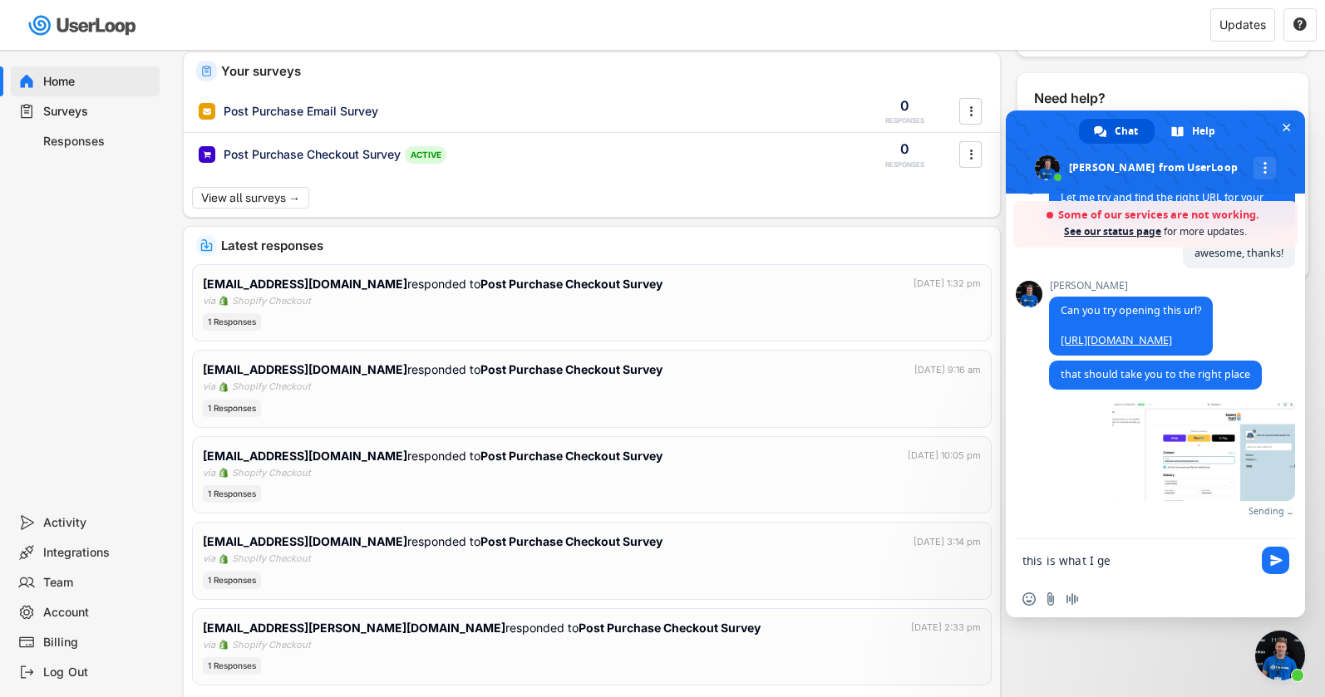
type textarea "this is what I get"
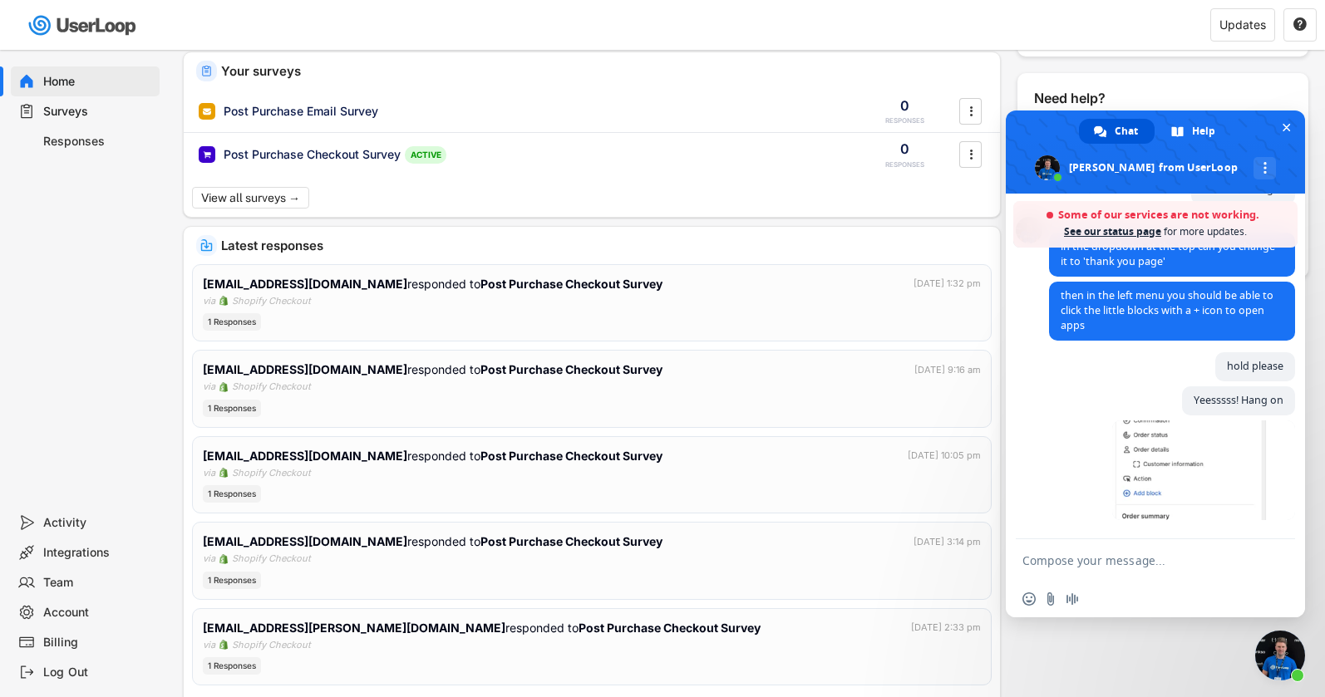
scroll to position [1418, 0]
type textarea "where should I add?"
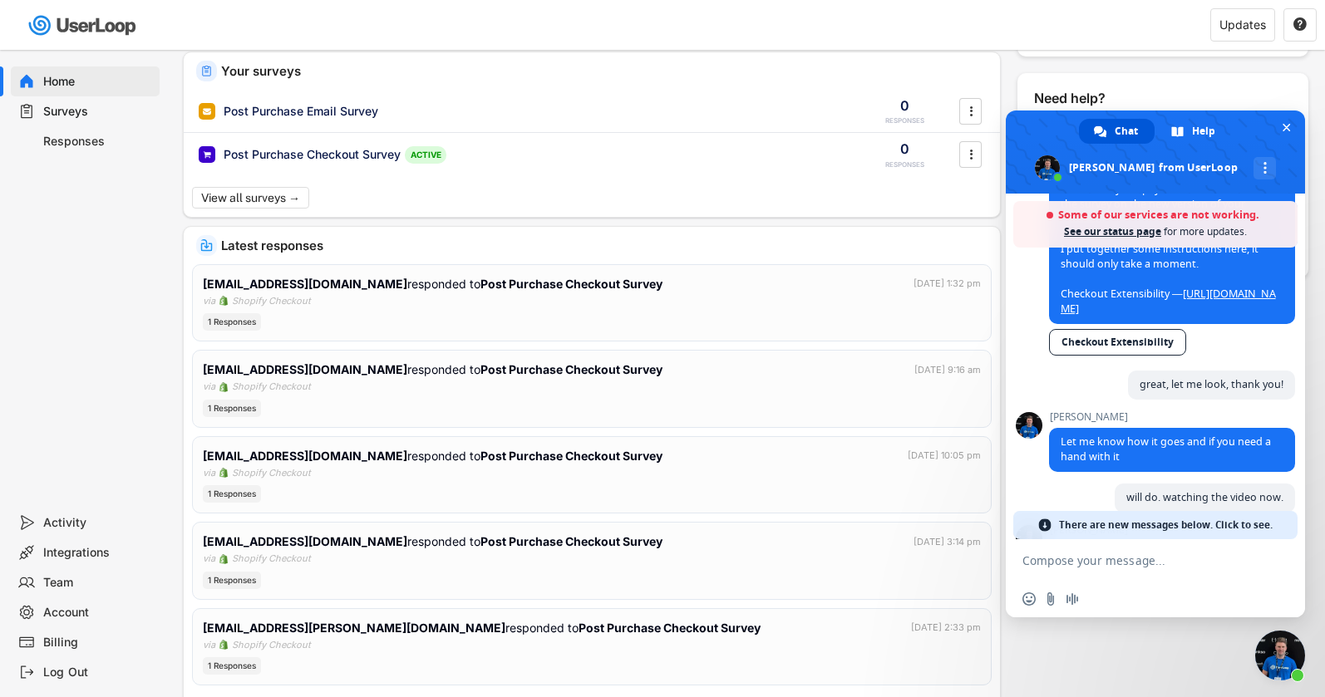
scroll to position [261, 0]
click at [1163, 310] on link "[URL][DOMAIN_NAME]" at bounding box center [1167, 300] width 215 height 29
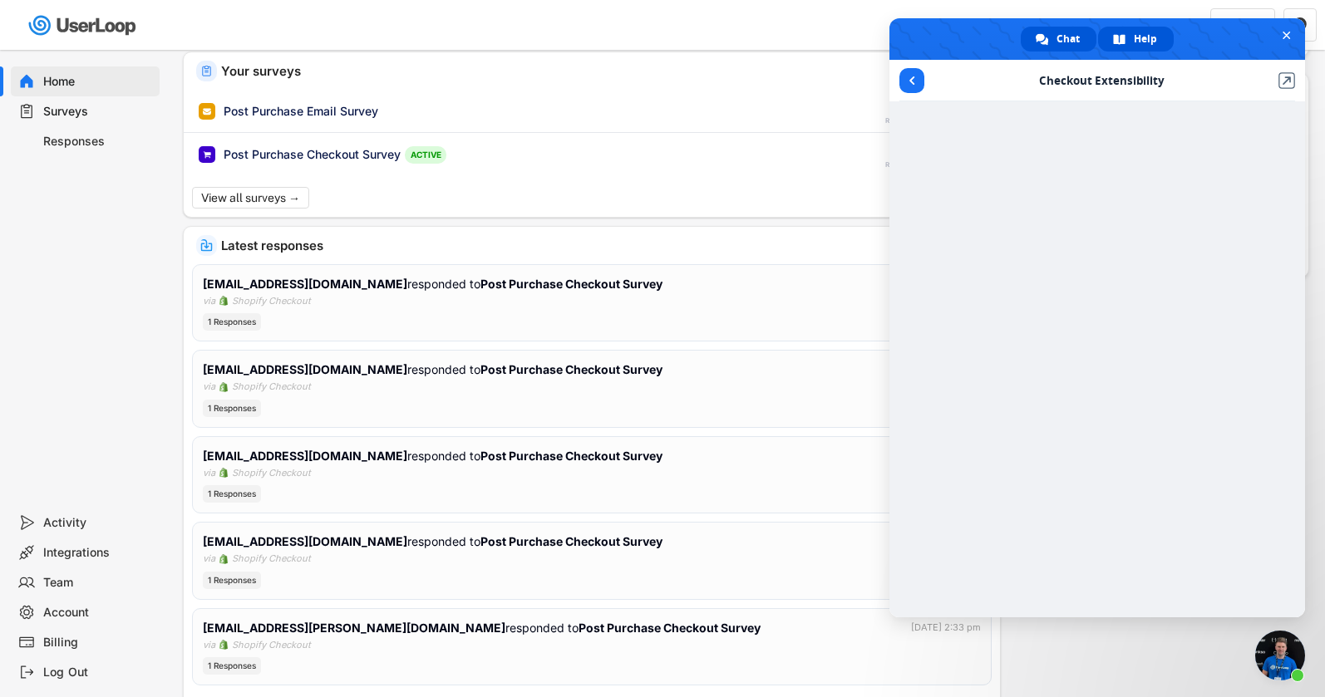
click at [1050, 39] on div "Chat" at bounding box center [1058, 39] width 76 height 25
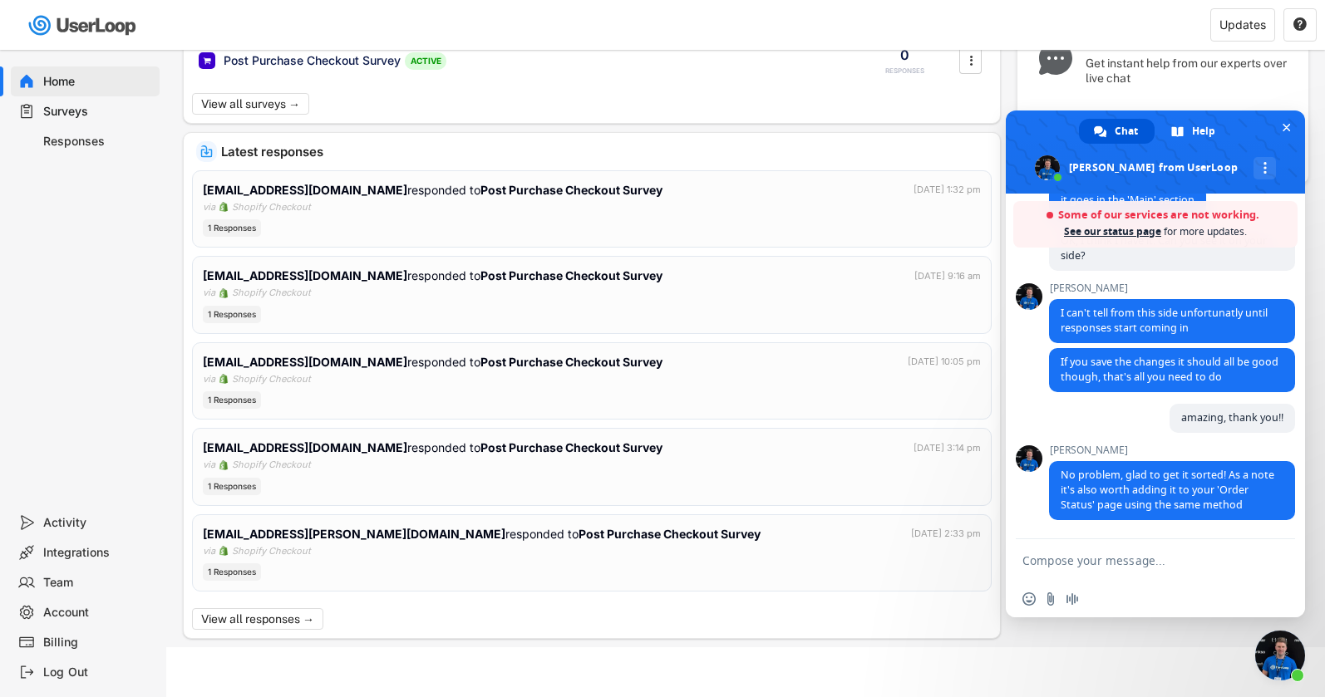
scroll to position [1954, 0]
click at [1090, 564] on textarea "Compose your message..." at bounding box center [1136, 560] width 229 height 15
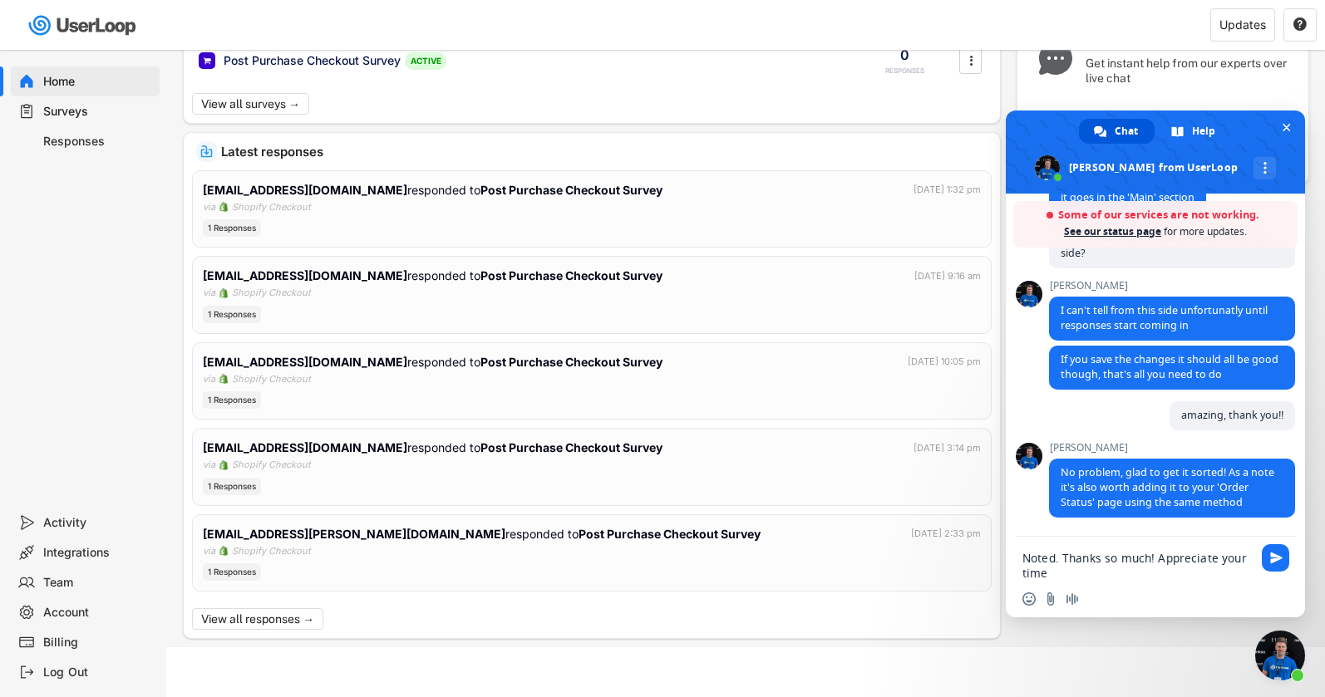
type textarea "Noted. Thanks so much! Appreciate your time."
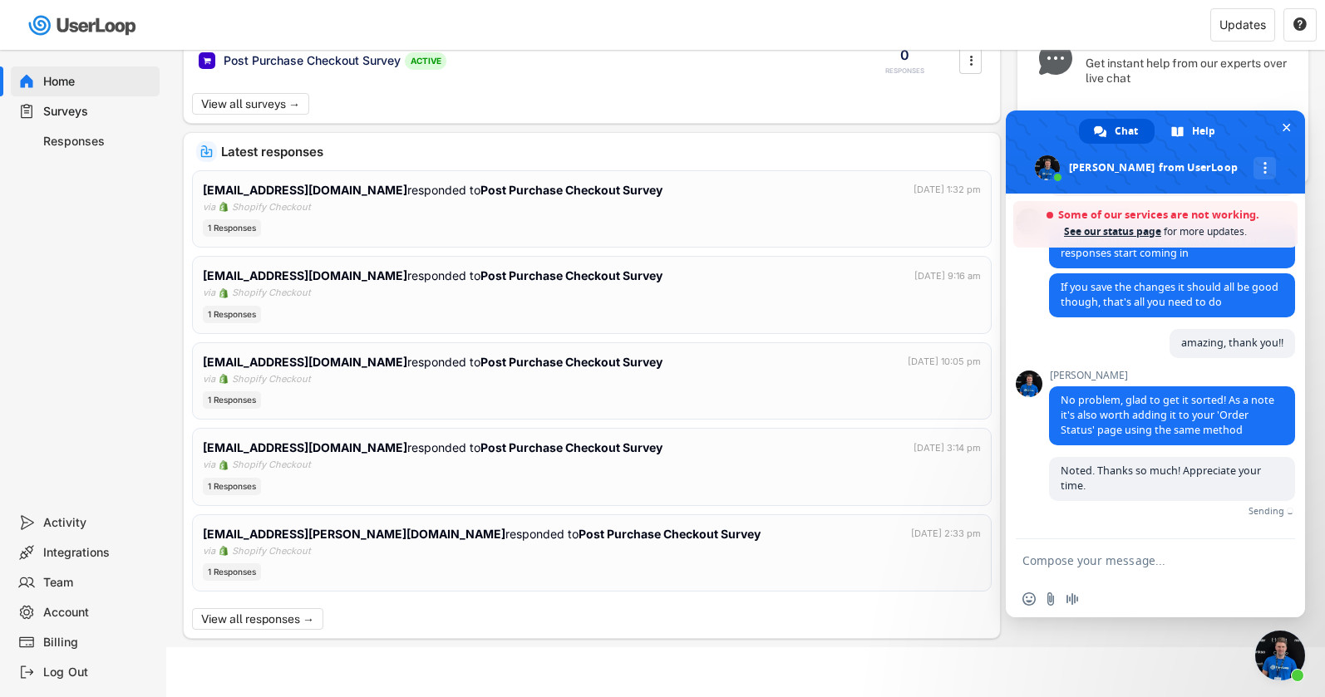
scroll to position [2010, 0]
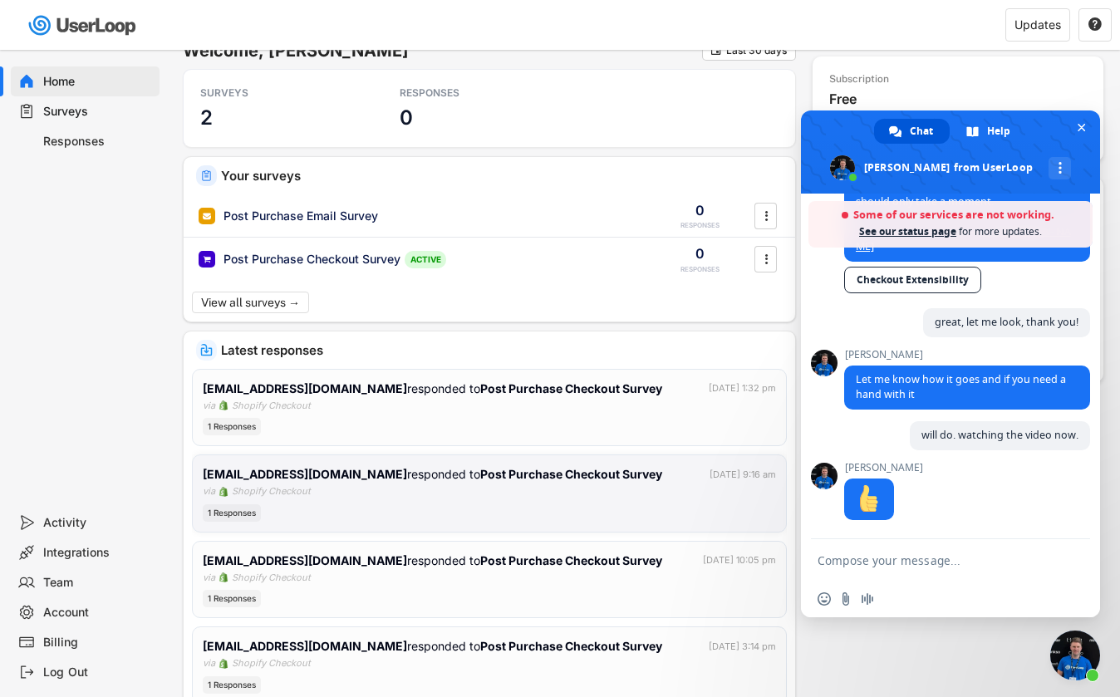
scroll to position [23, 0]
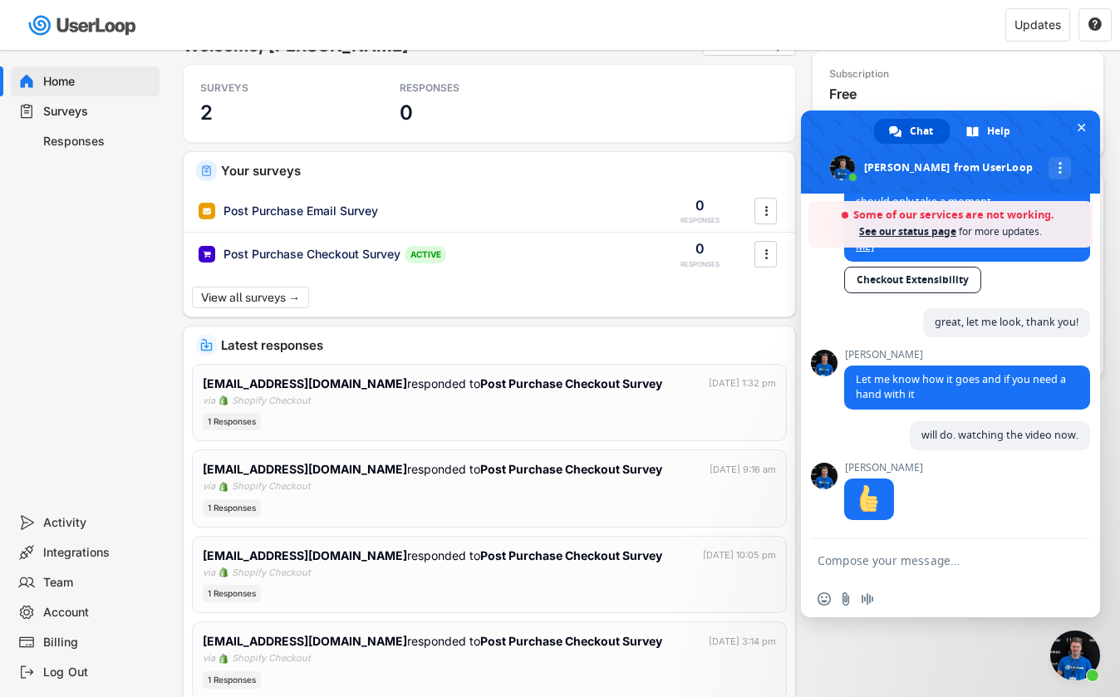
click at [75, 111] on div "Surveys" at bounding box center [98, 112] width 110 height 16
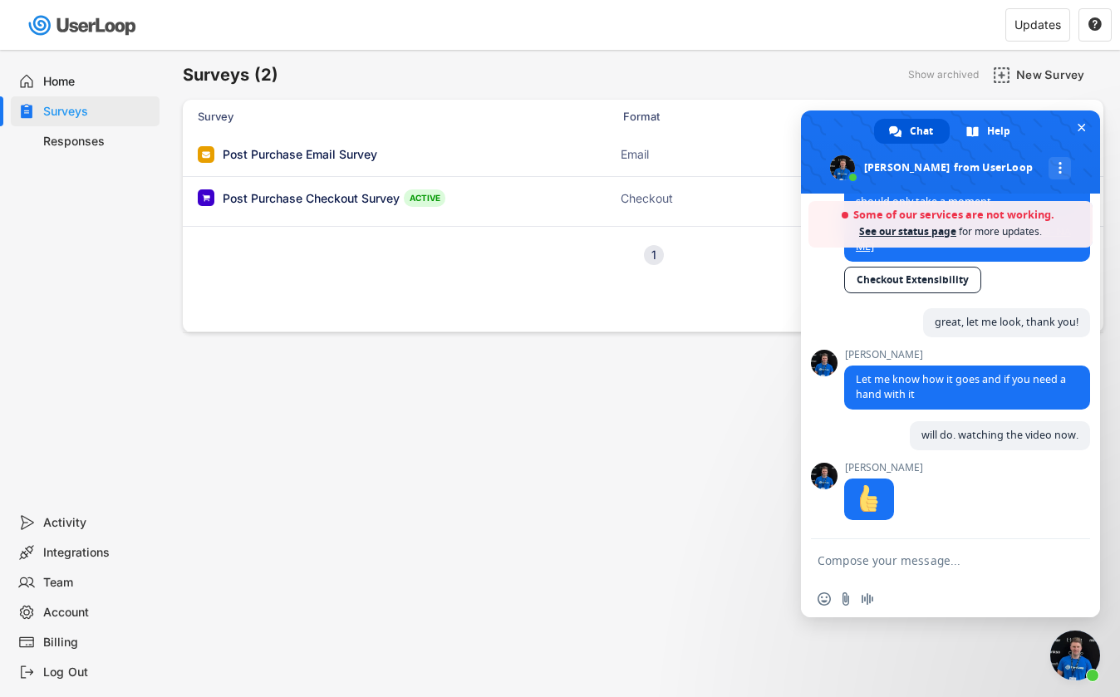
drag, startPoint x: 1030, startPoint y: 178, endPoint x: 921, endPoint y: 218, distance: 116.7
click at [995, 238] on div "Chat Help James from UserLoop More channels Some of our services are not workin…" at bounding box center [950, 364] width 299 height 507
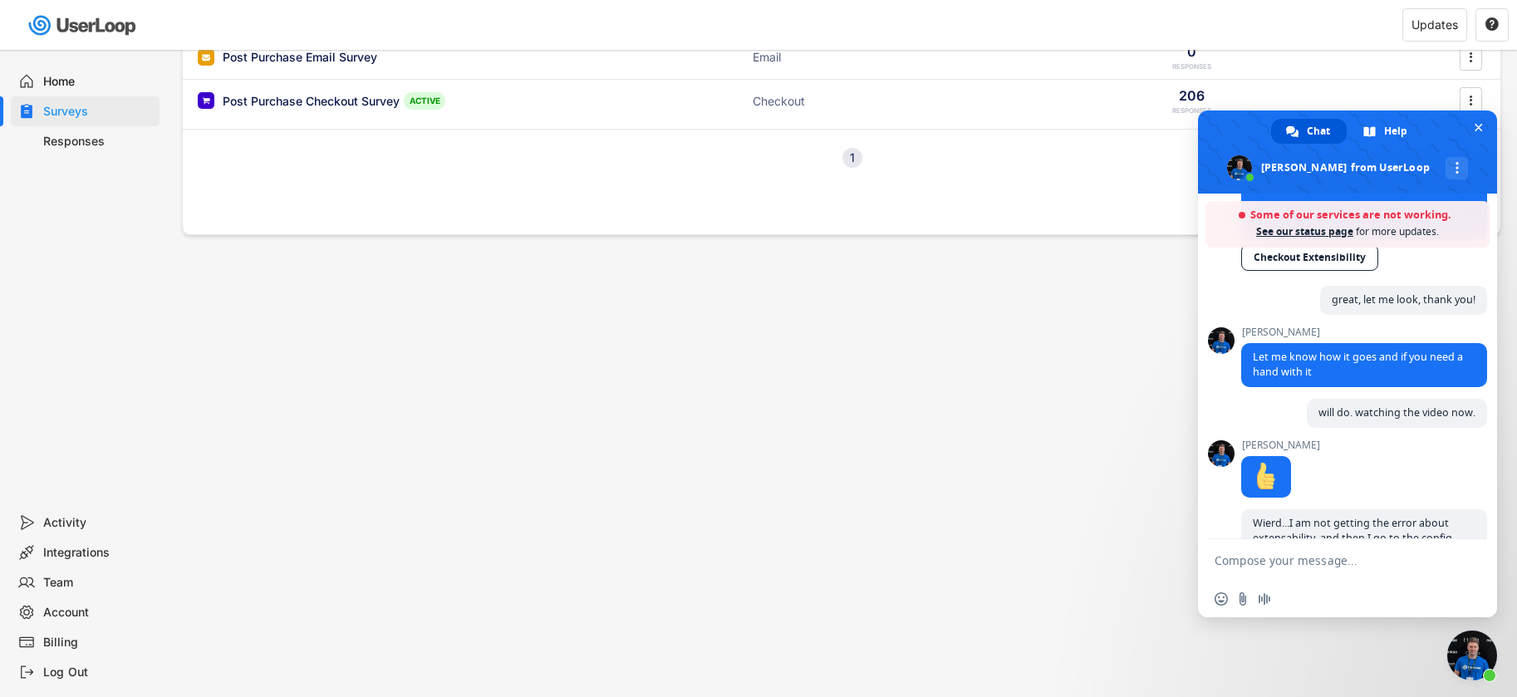
scroll to position [1237, 0]
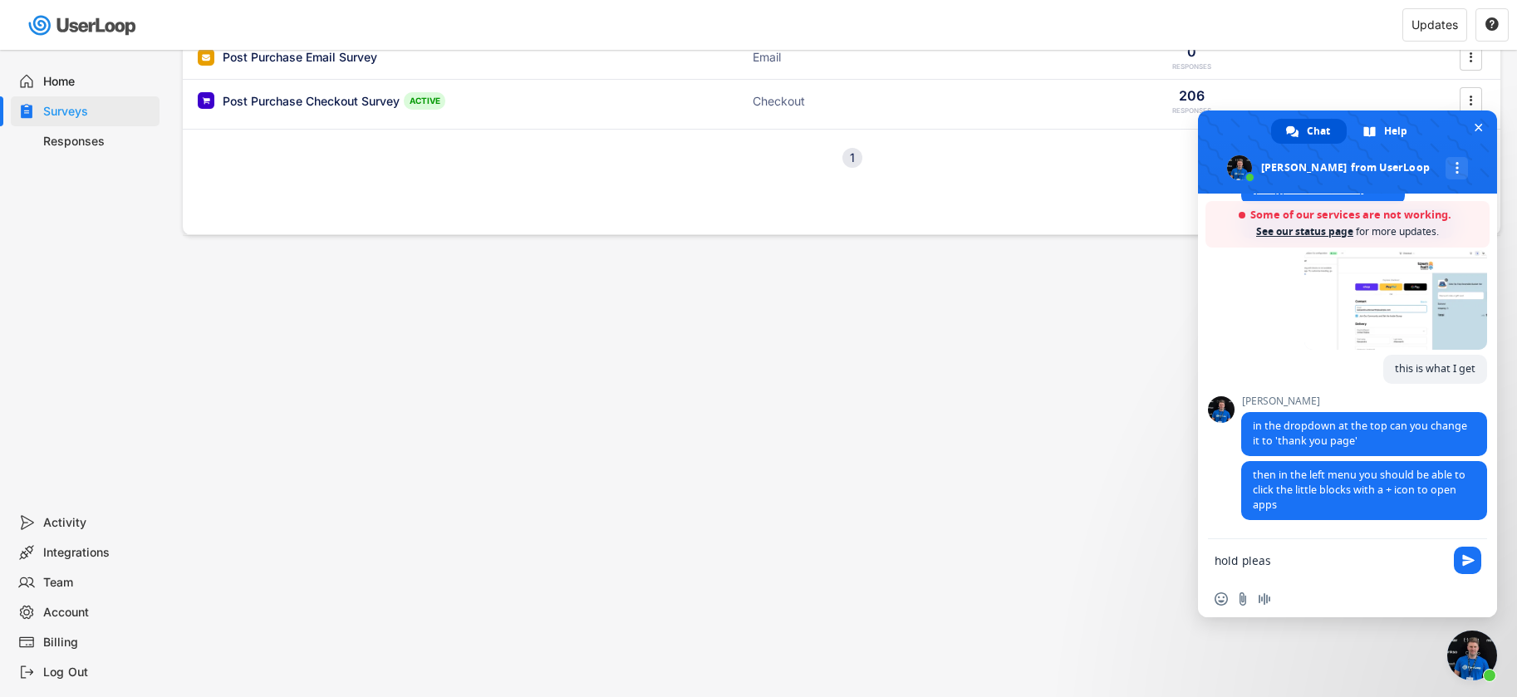
type textarea "hold please"
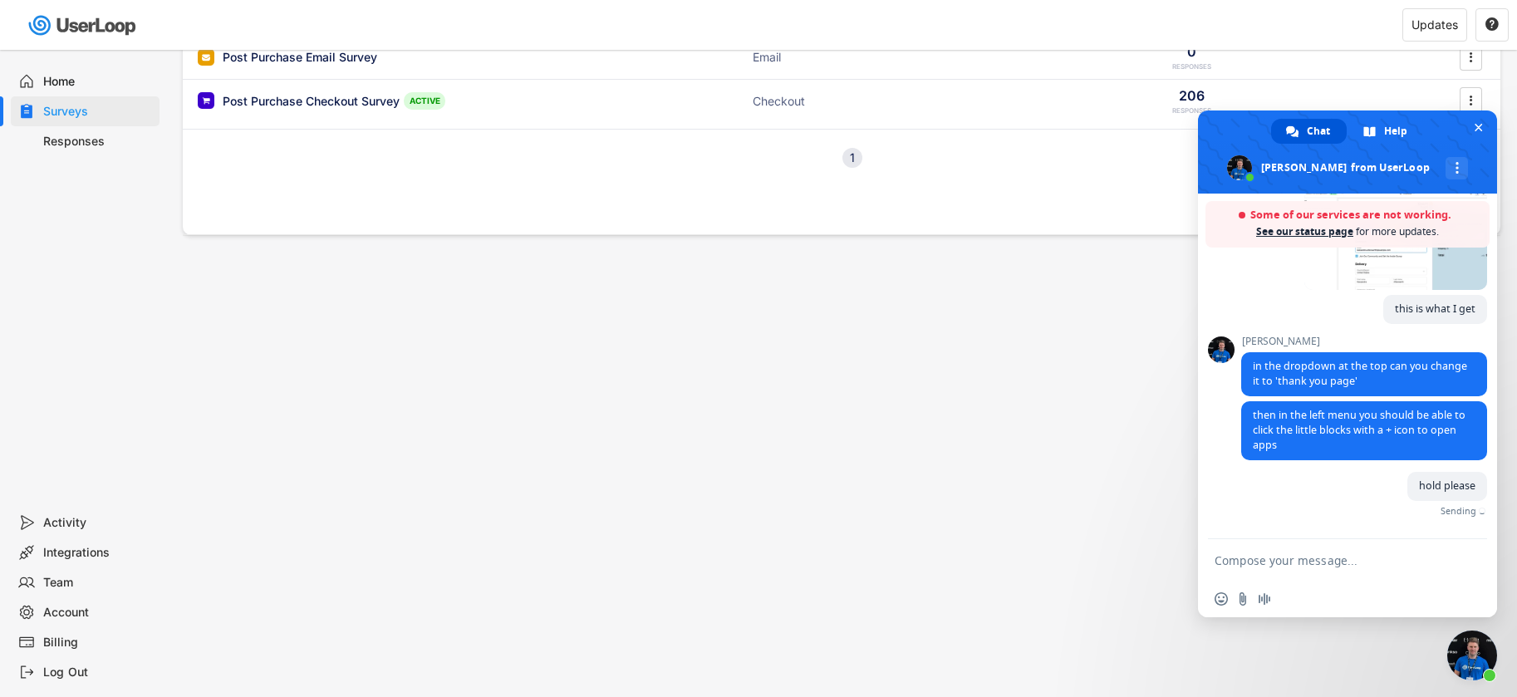
scroll to position [1279, 0]
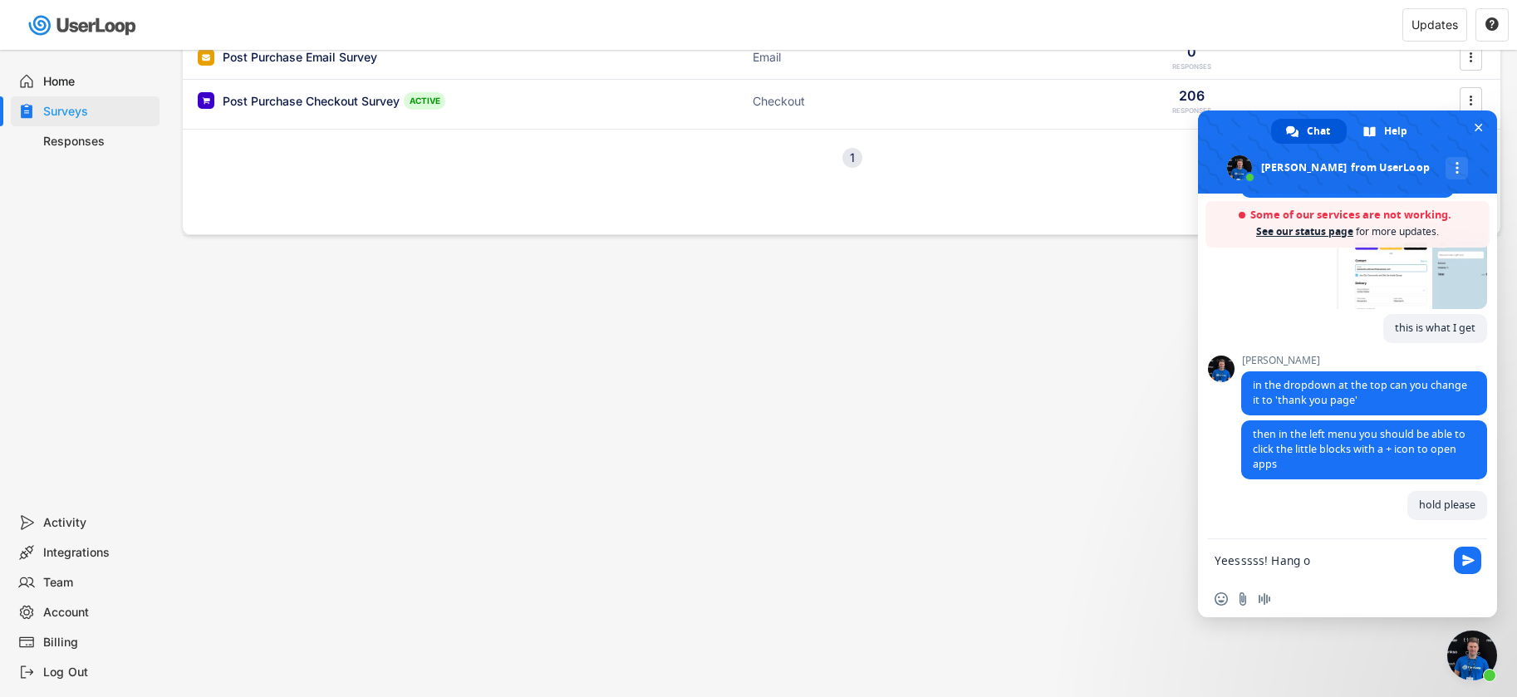
type textarea "Yeesssss! Hang on"
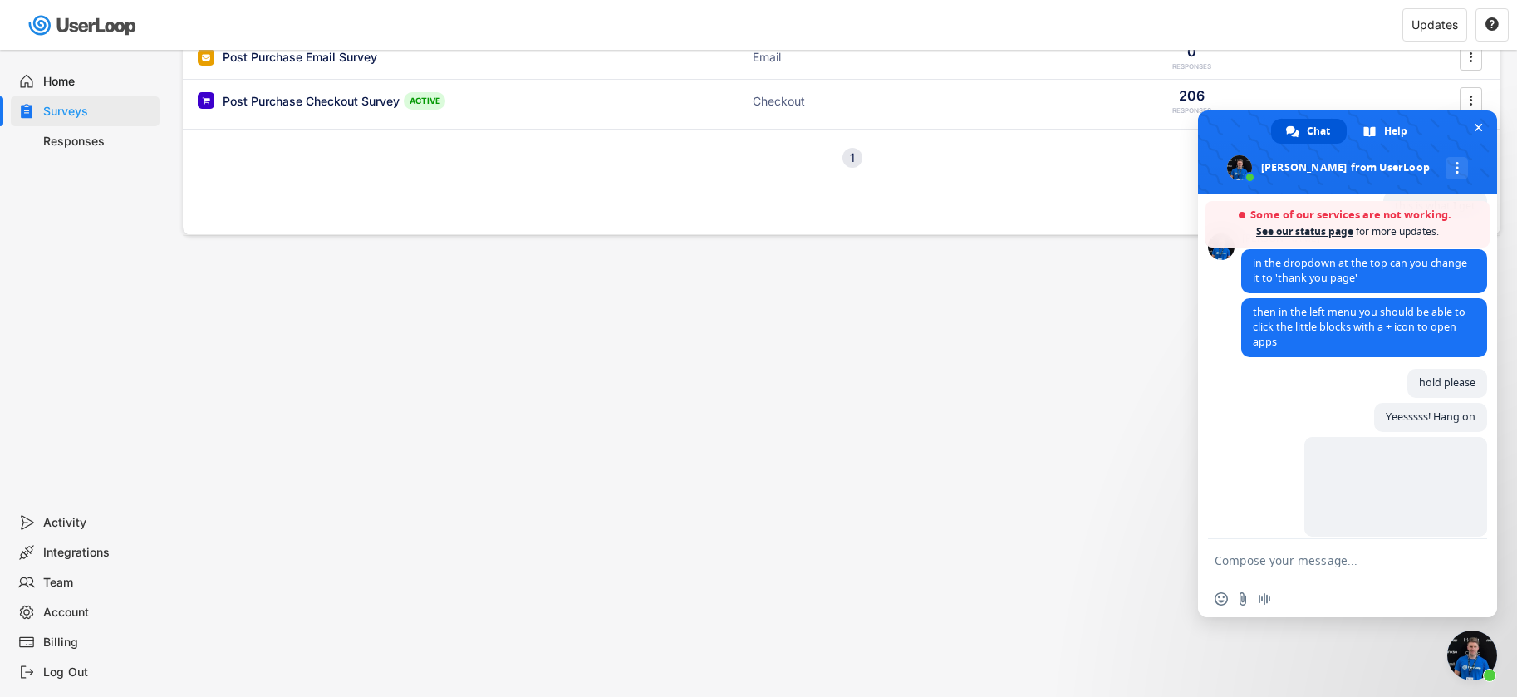
scroll to position [1418, 0]
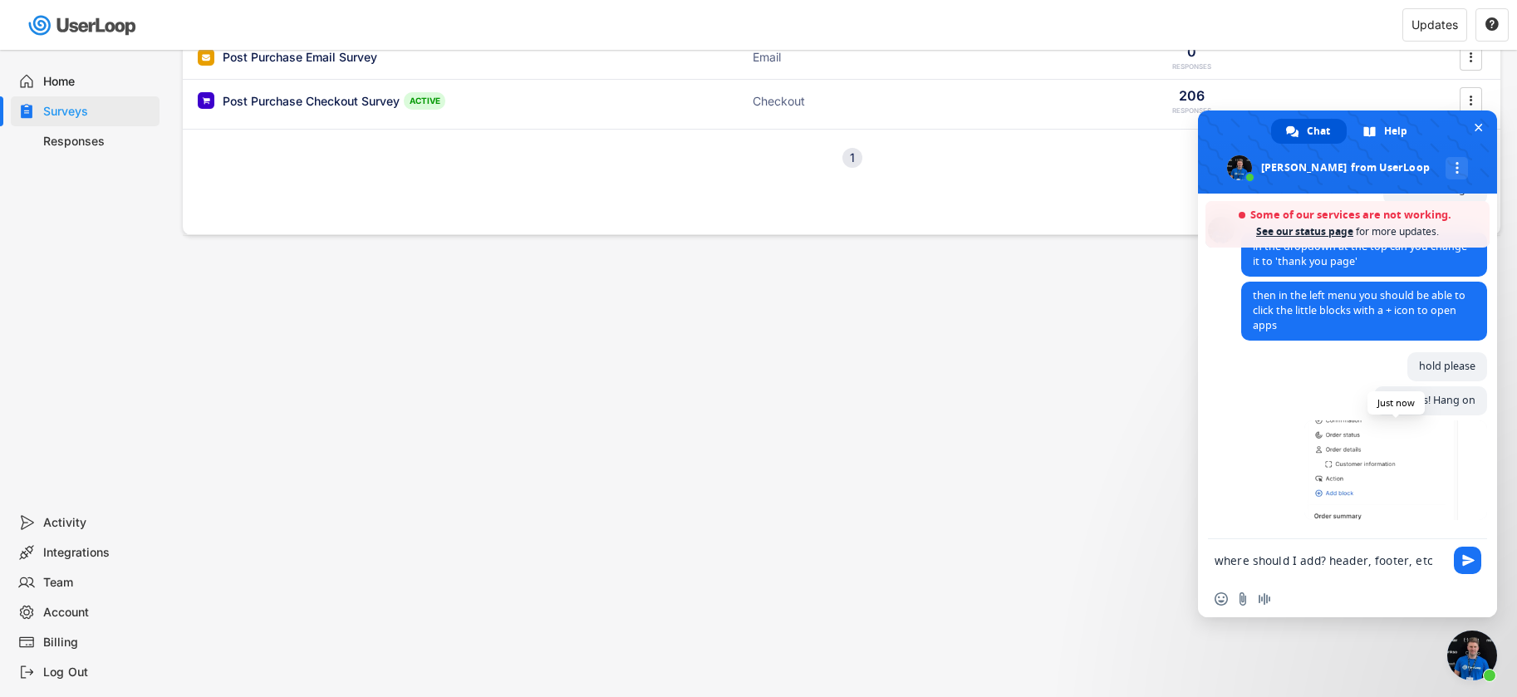
type textarea "where should I add? header, footer, etc?"
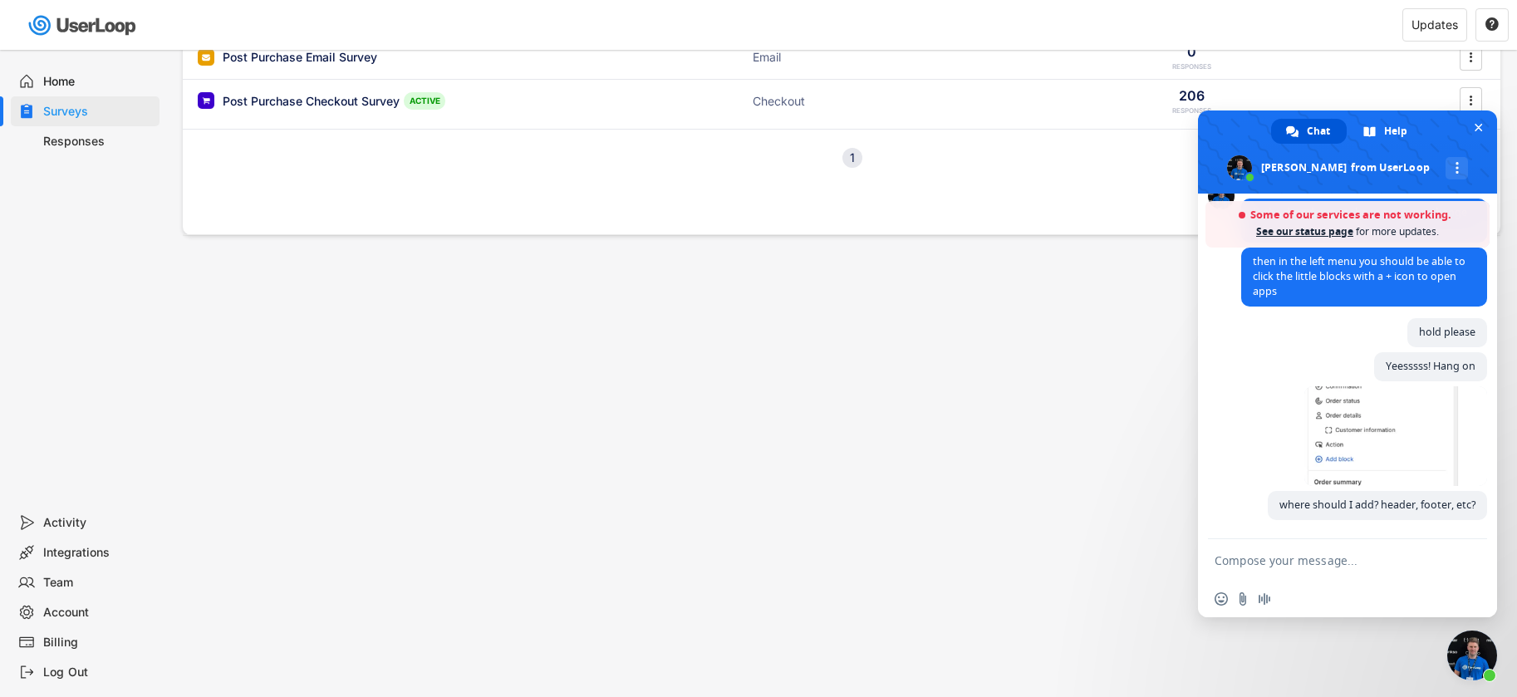
scroll to position [1453, 0]
type textarea "I suppose I can go watch the video now"
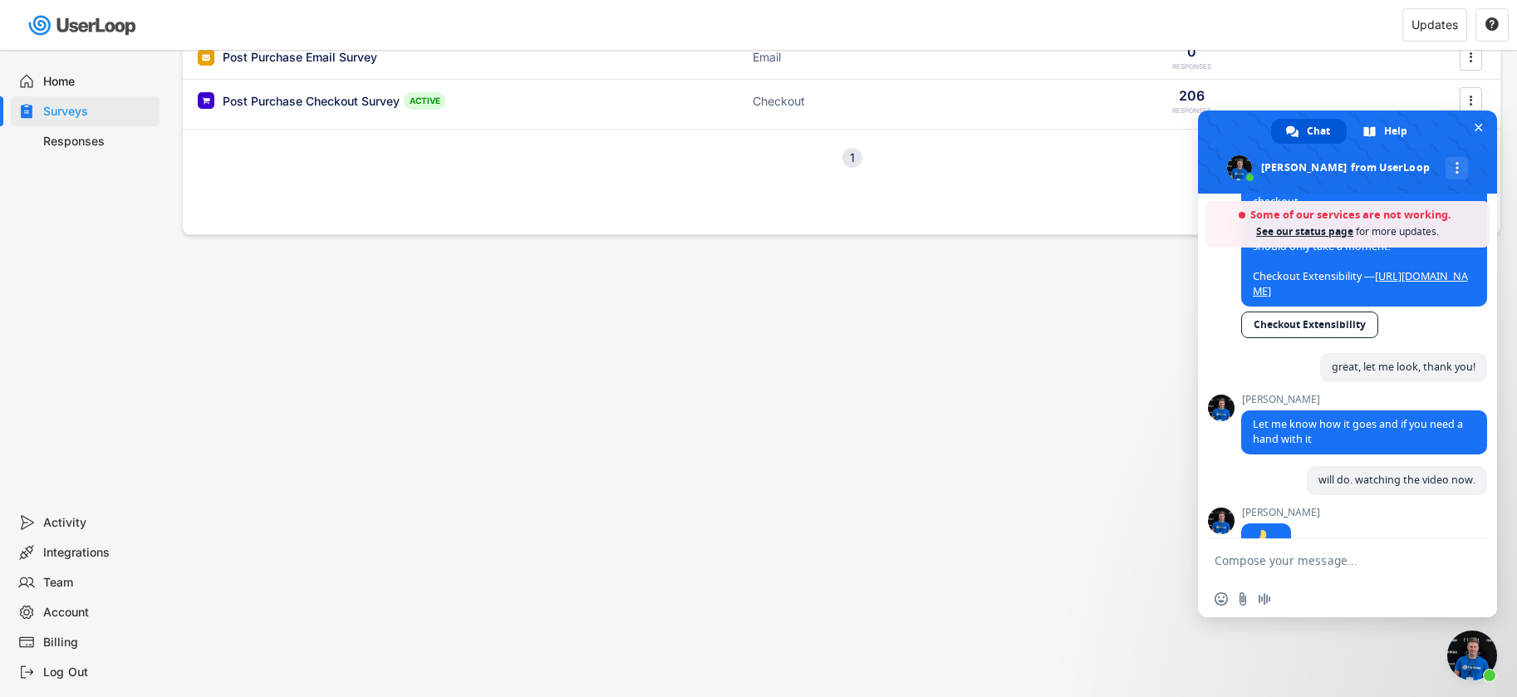
scroll to position [280, 0]
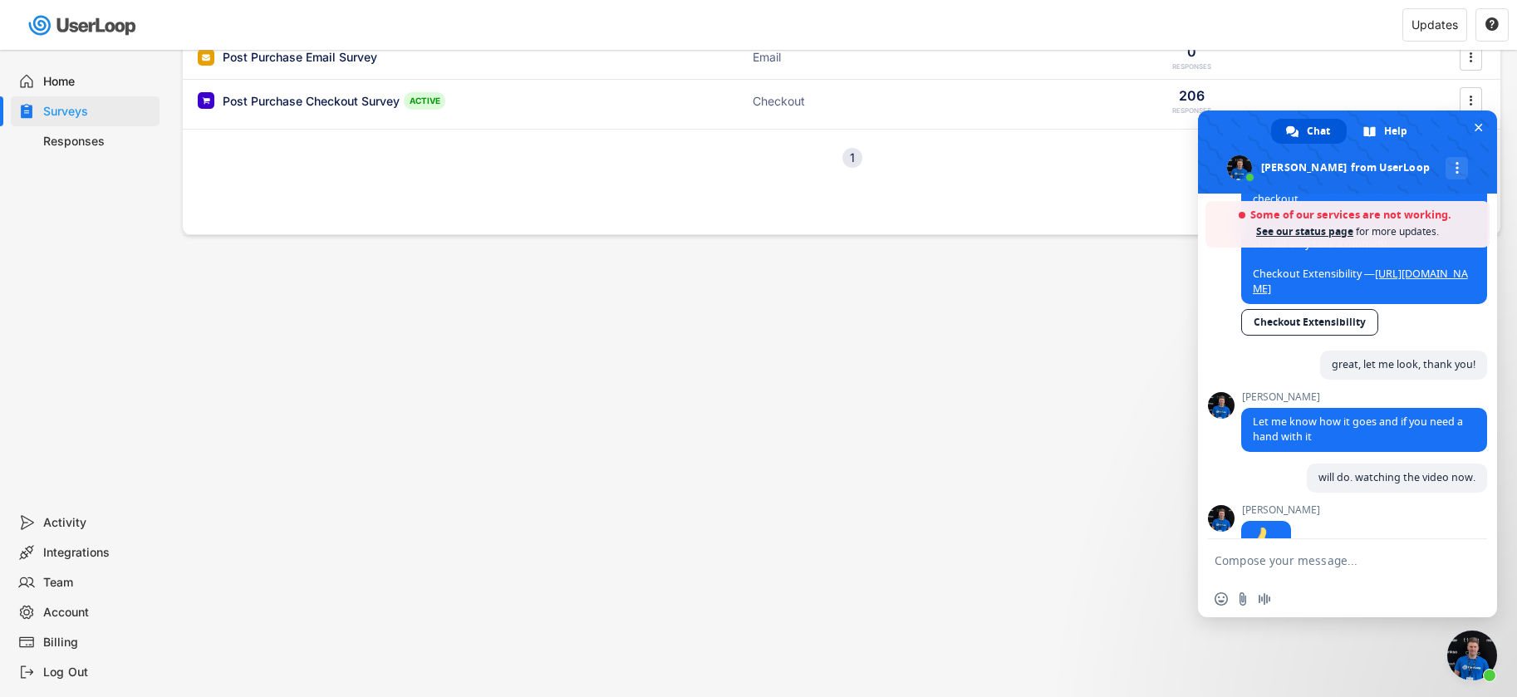
click at [1119, 295] on link "[URL][DOMAIN_NAME]" at bounding box center [1360, 281] width 215 height 29
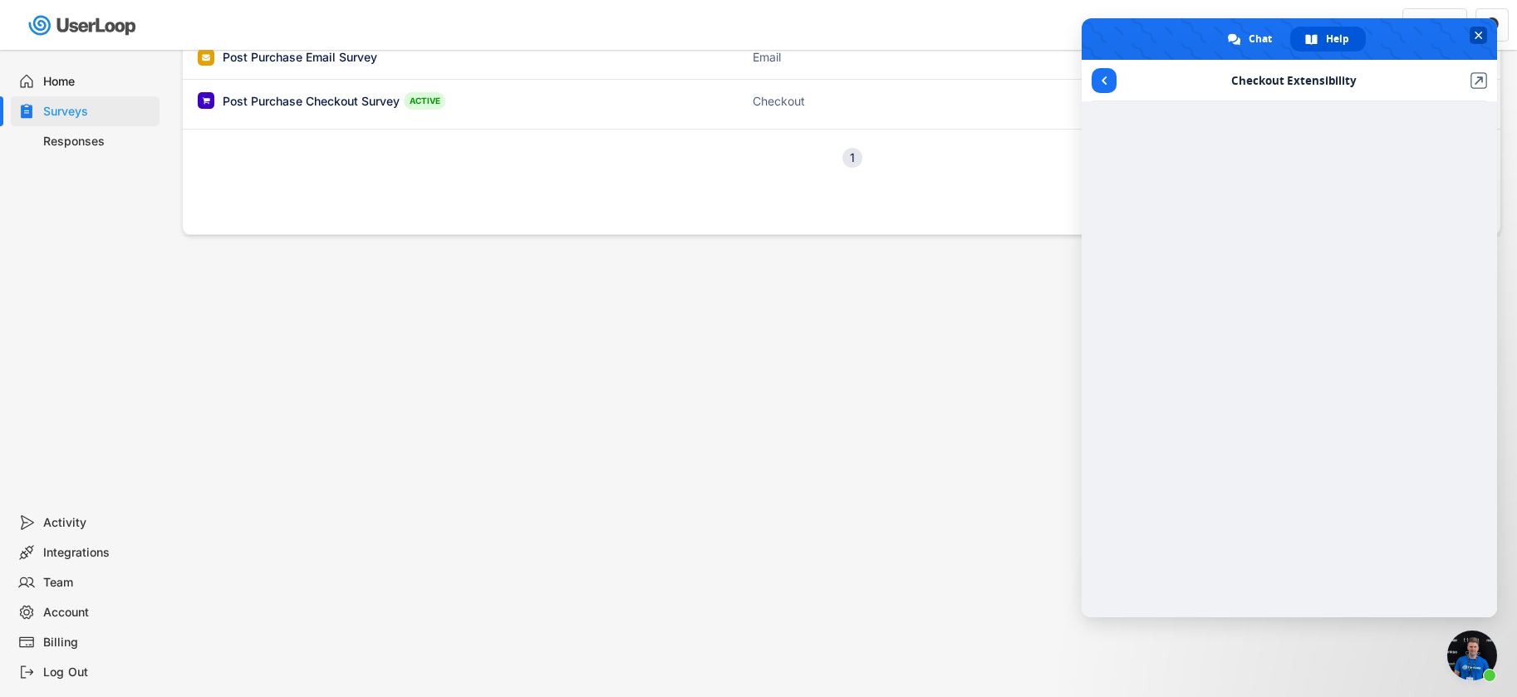
drag, startPoint x: 1110, startPoint y: 84, endPoint x: 1133, endPoint y: 81, distance: 23.5
click at [1110, 84] on span "Return to articles" at bounding box center [1104, 80] width 25 height 25
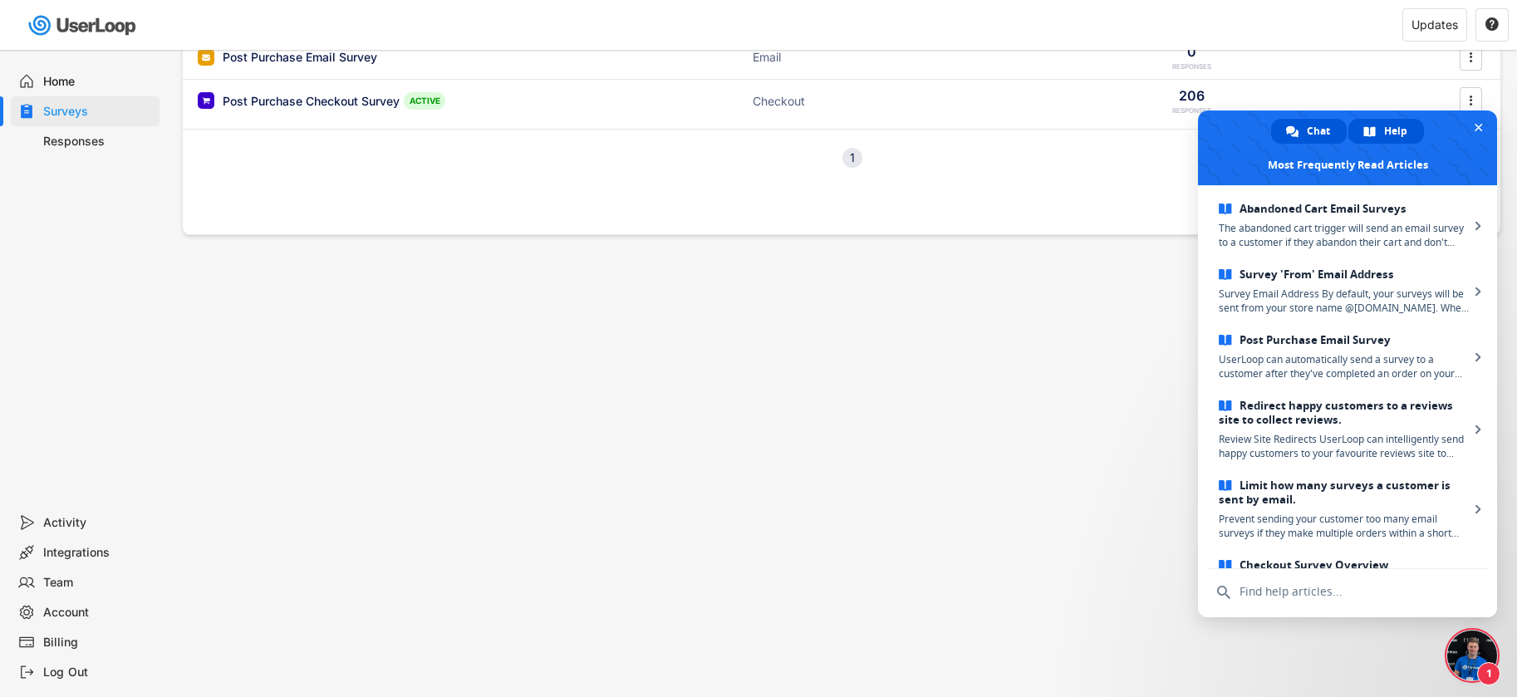
click at [1119, 133] on span "Chat" at bounding box center [1318, 131] width 23 height 25
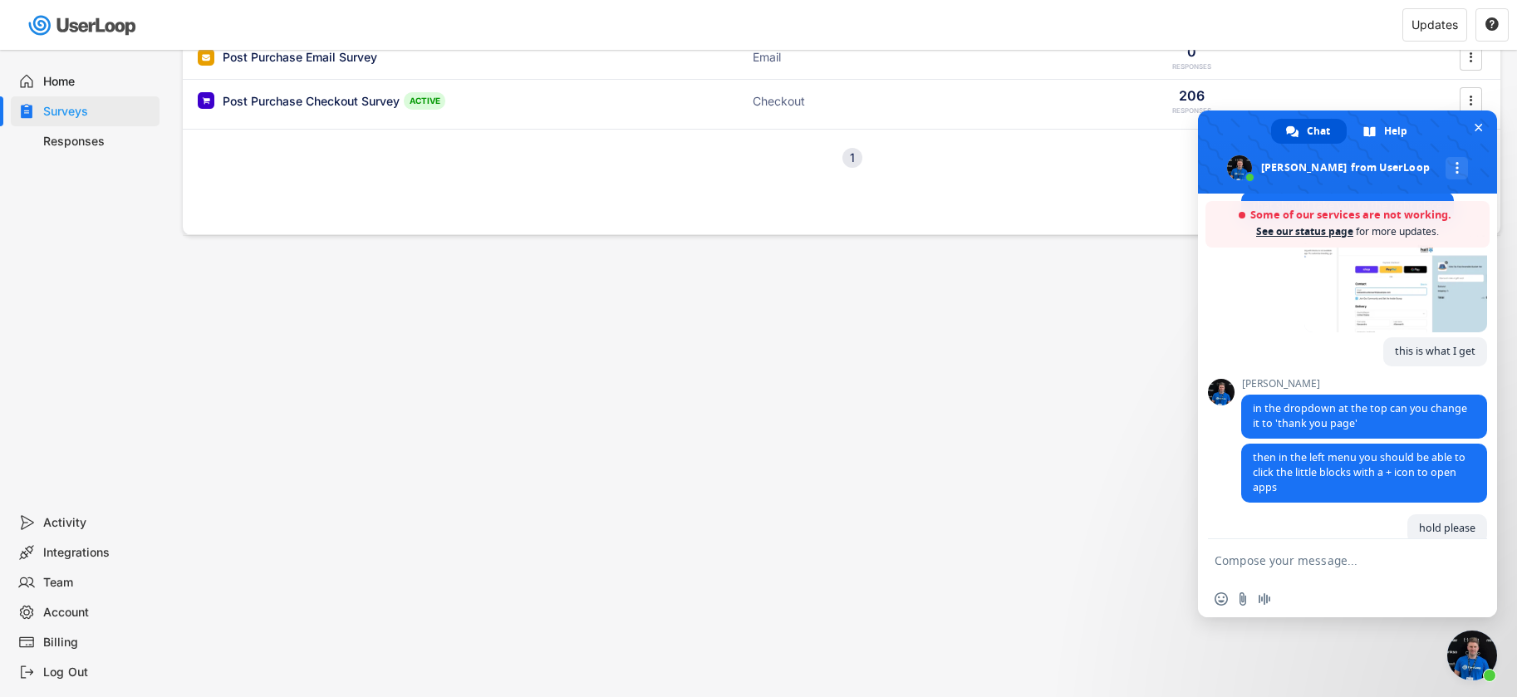
scroll to position [1645, 0]
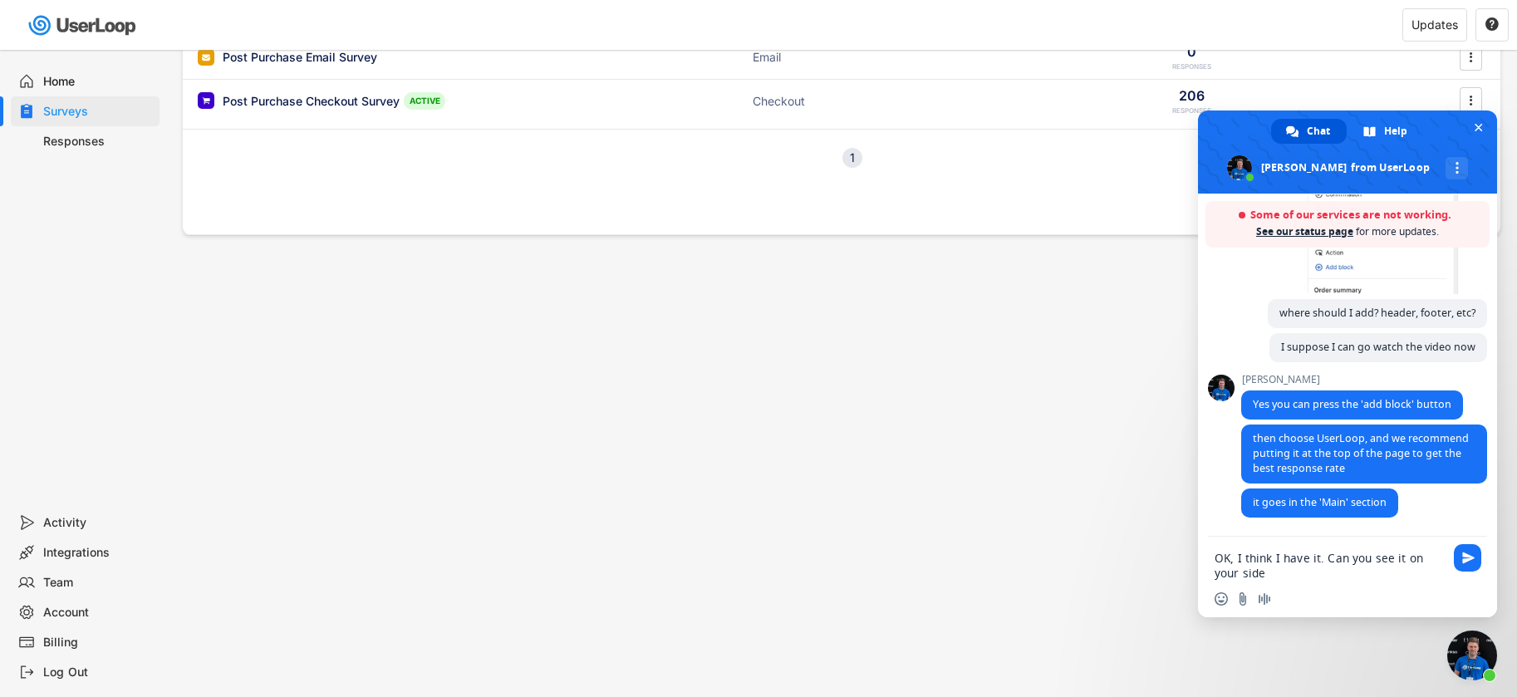
type textarea "OK, I think I have it. Can you see it on your side?"
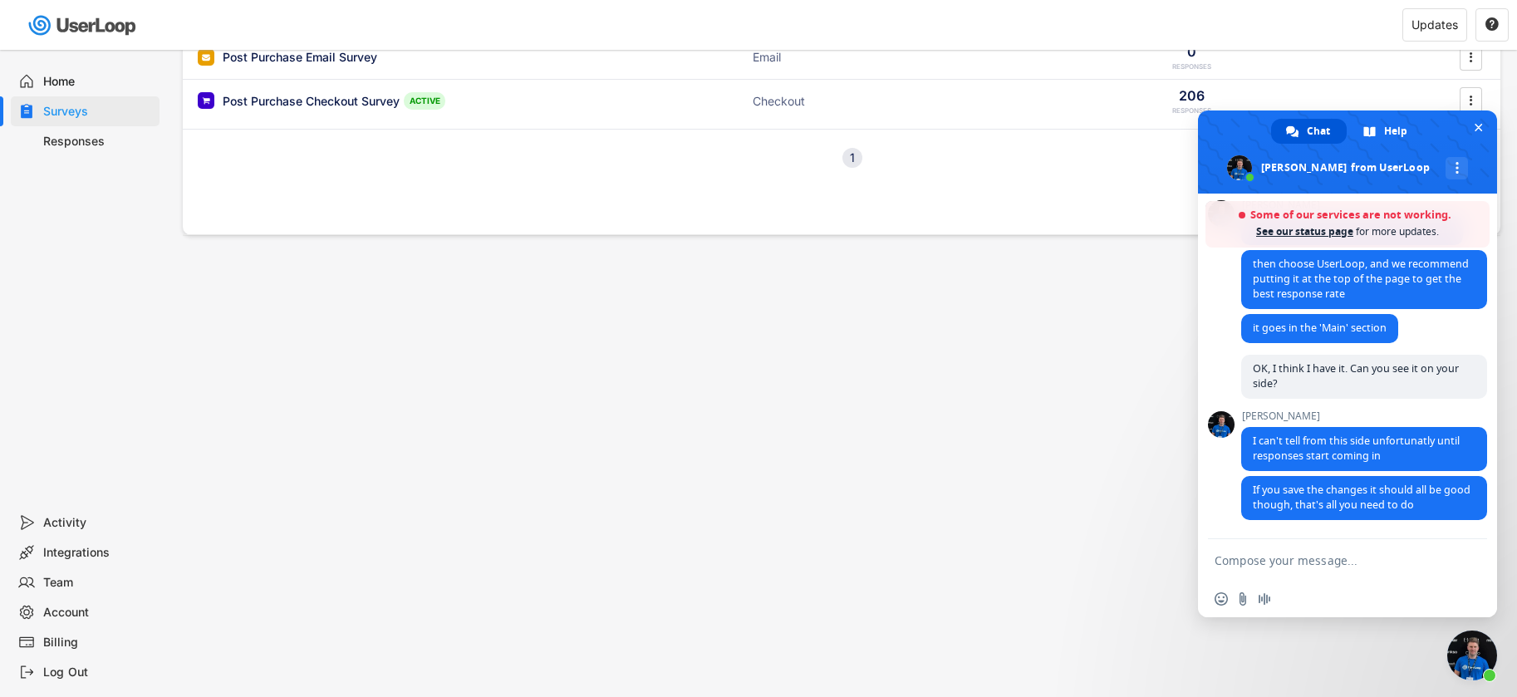
scroll to position [1824, 0]
type textarea "amazing, thank you!!"
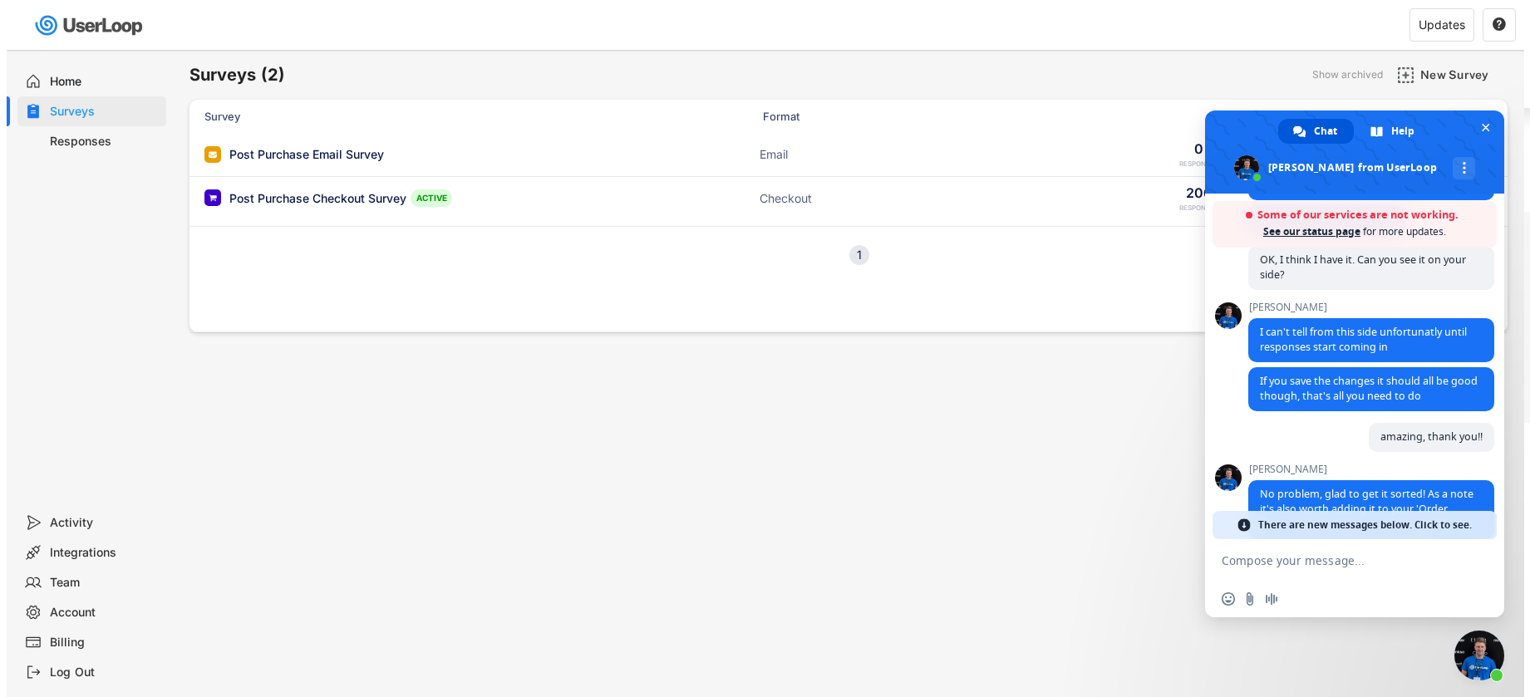
scroll to position [0, 0]
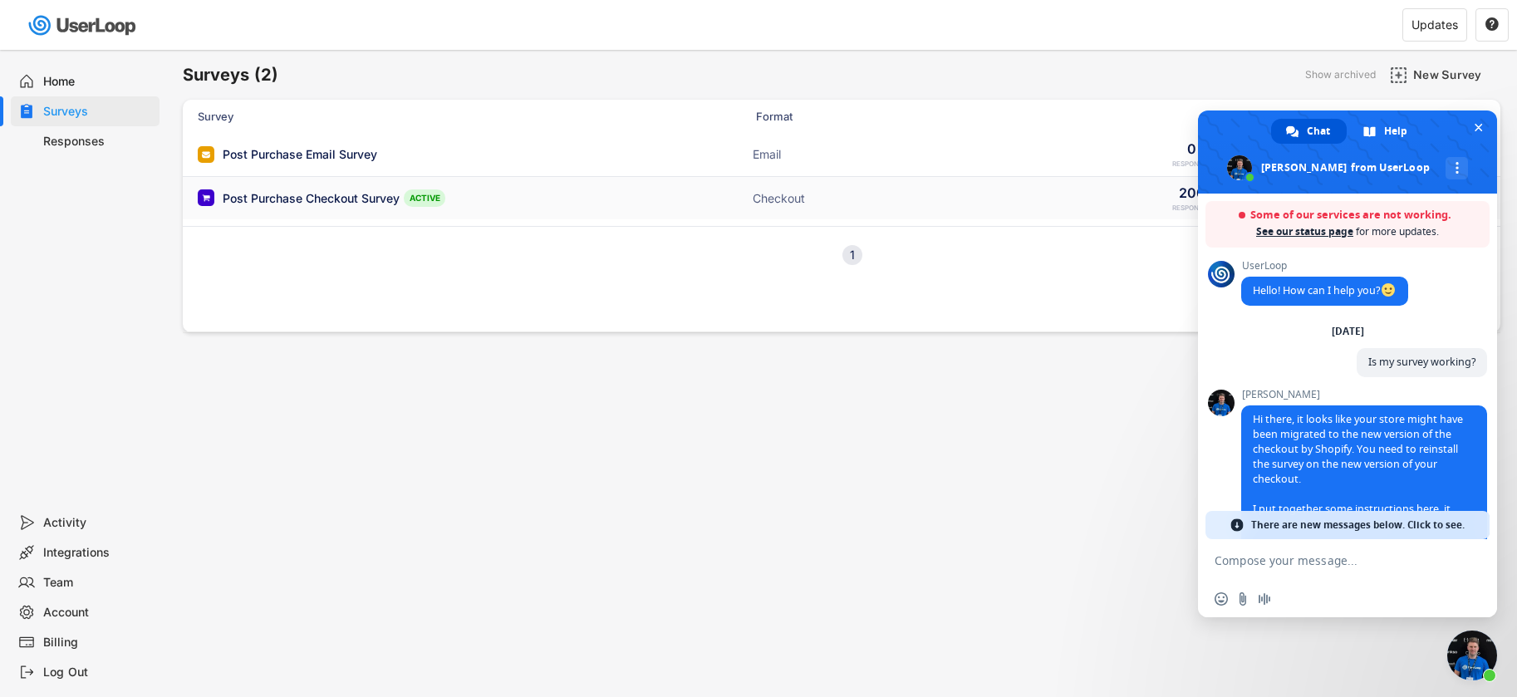
click at [307, 196] on div "Post Purchase Checkout Survey" at bounding box center [311, 198] width 177 height 17
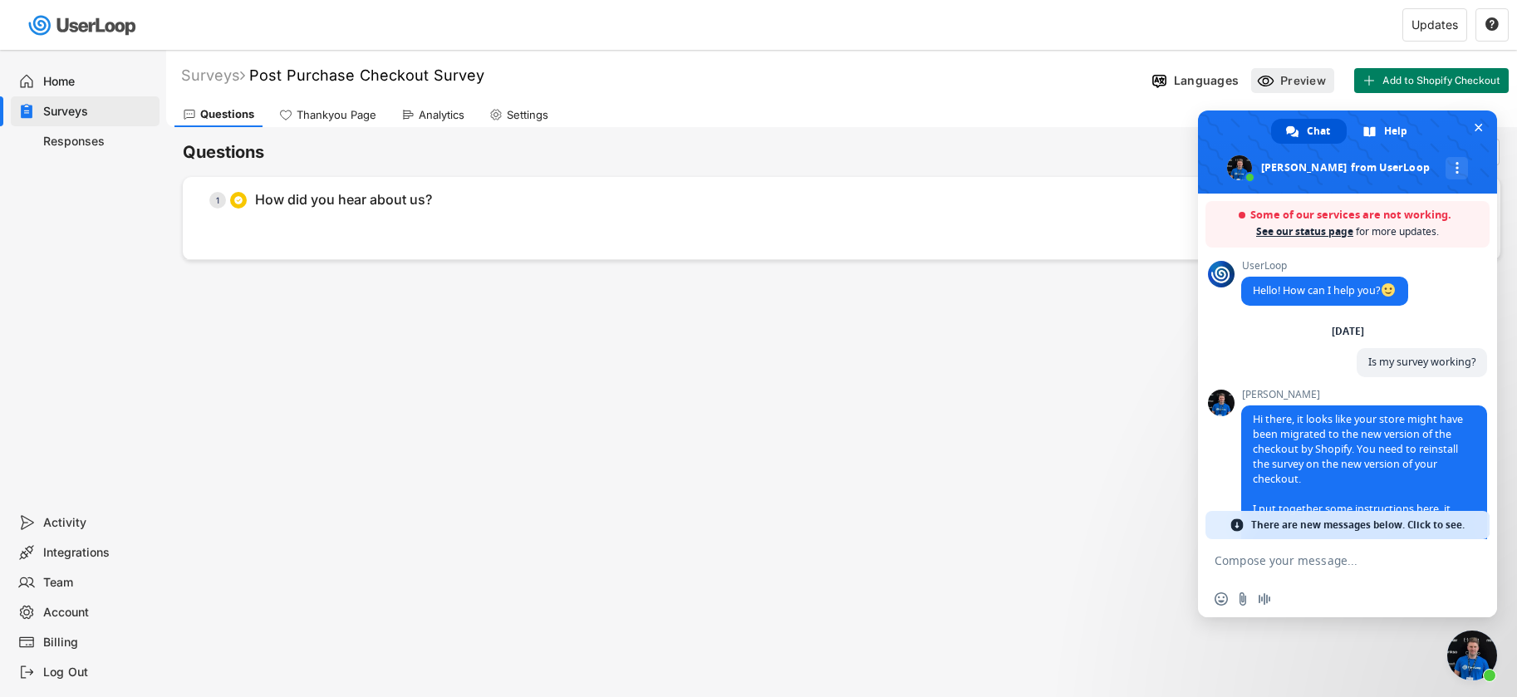
click at [1119, 76] on div "Preview" at bounding box center [1306, 80] width 50 height 15
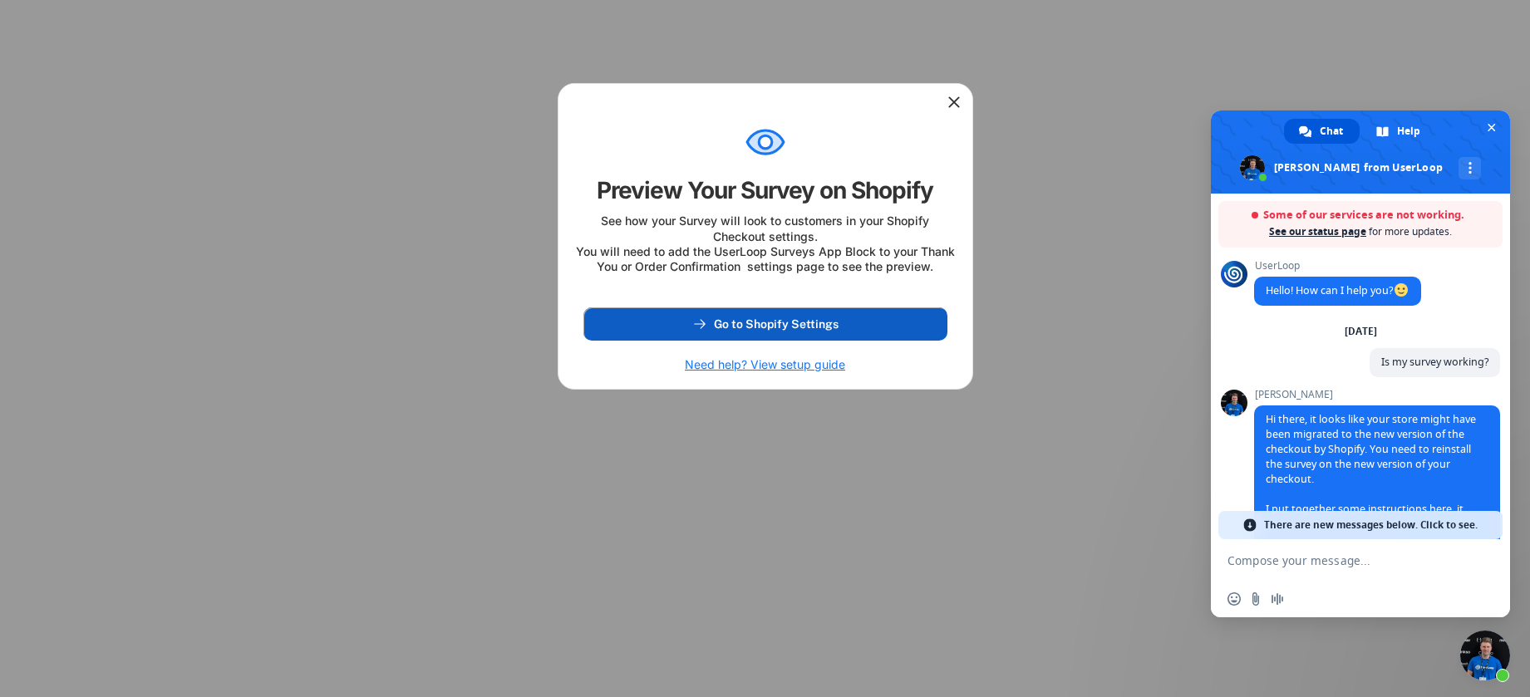
click at [752, 330] on span "Go to Shopify Settings" at bounding box center [776, 324] width 125 height 12
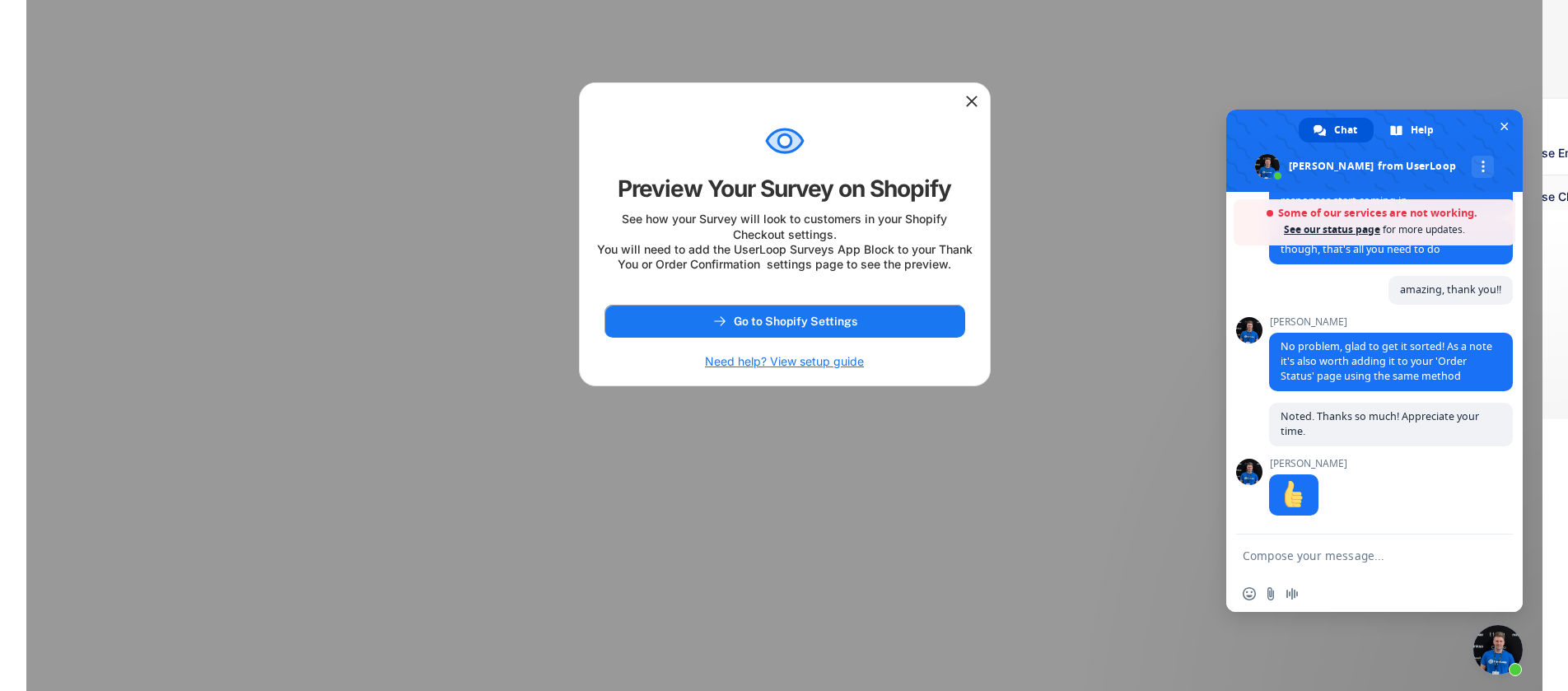
scroll to position [2062, 0]
